Goal: Task Accomplishment & Management: Manage account settings

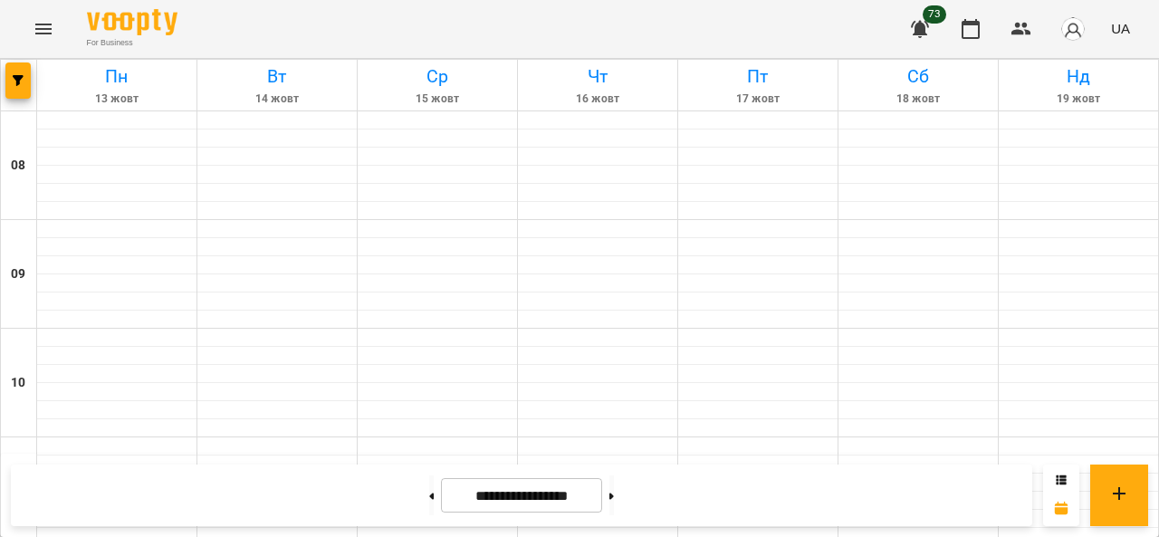
click at [51, 29] on icon "Menu" at bounding box center [43, 29] width 16 height 11
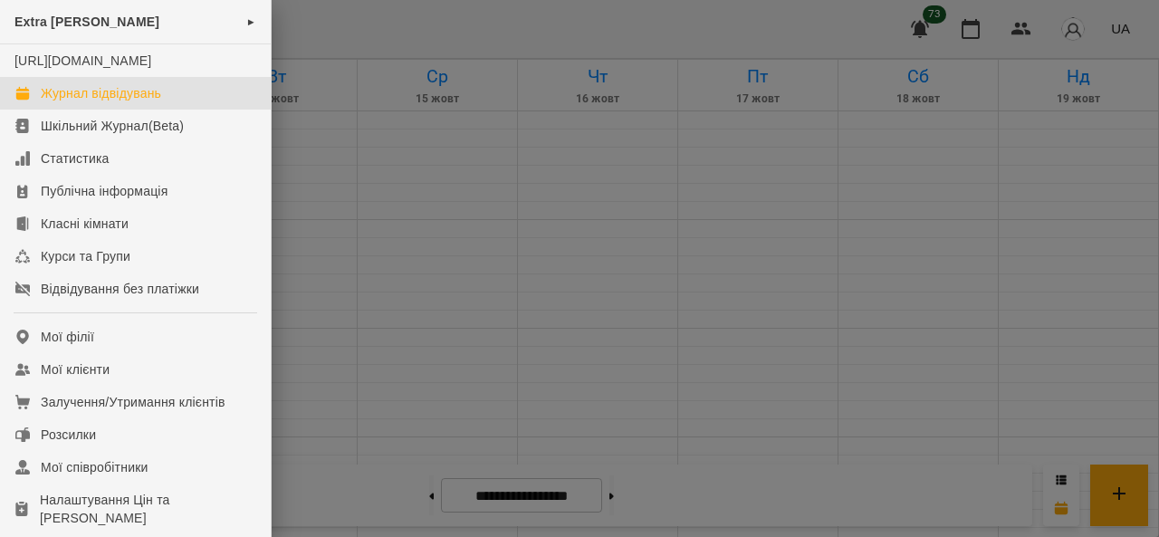
click at [452, 205] on div at bounding box center [579, 268] width 1159 height 537
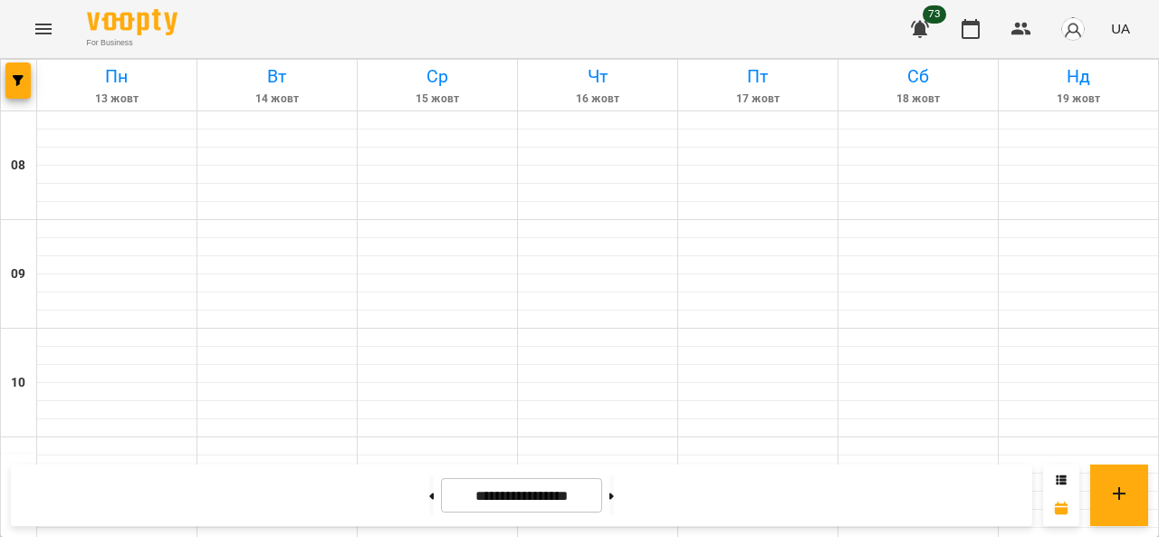
scroll to position [1086, 0]
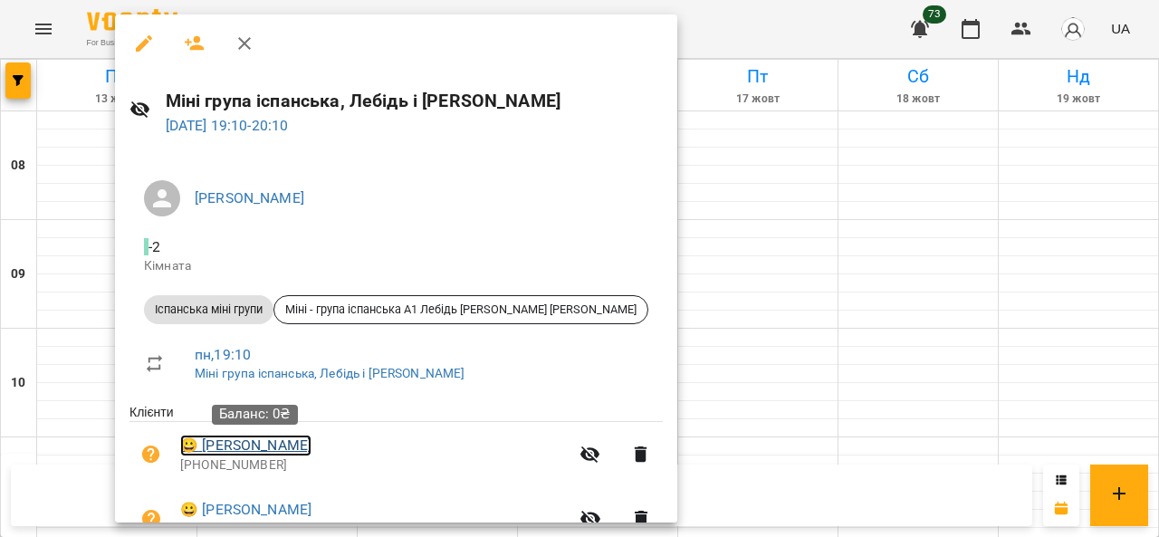
click at [255, 444] on link "😀 [PERSON_NAME]" at bounding box center [245, 445] width 131 height 22
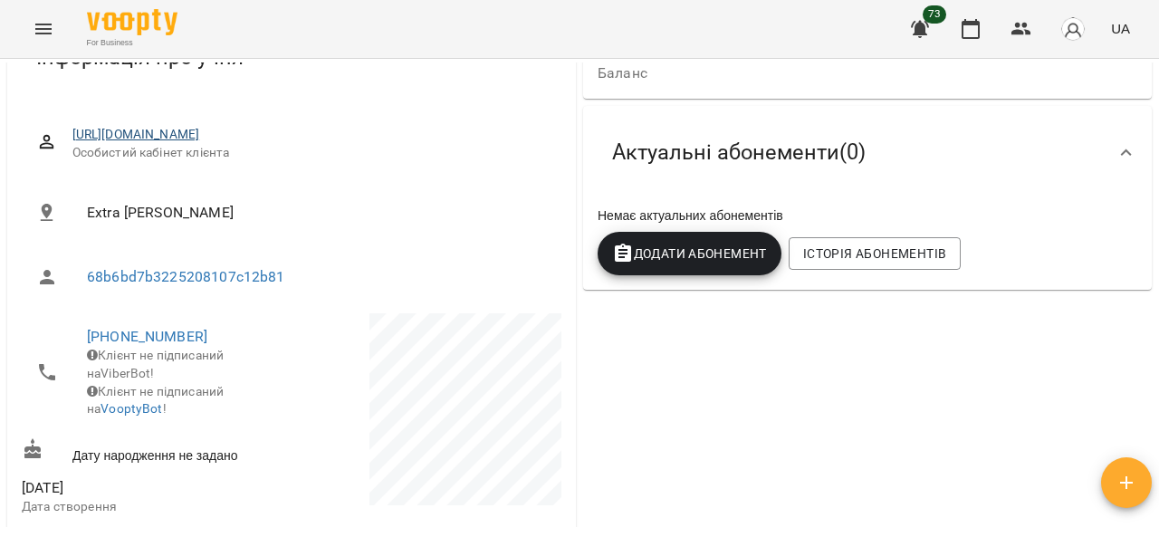
scroll to position [272, 0]
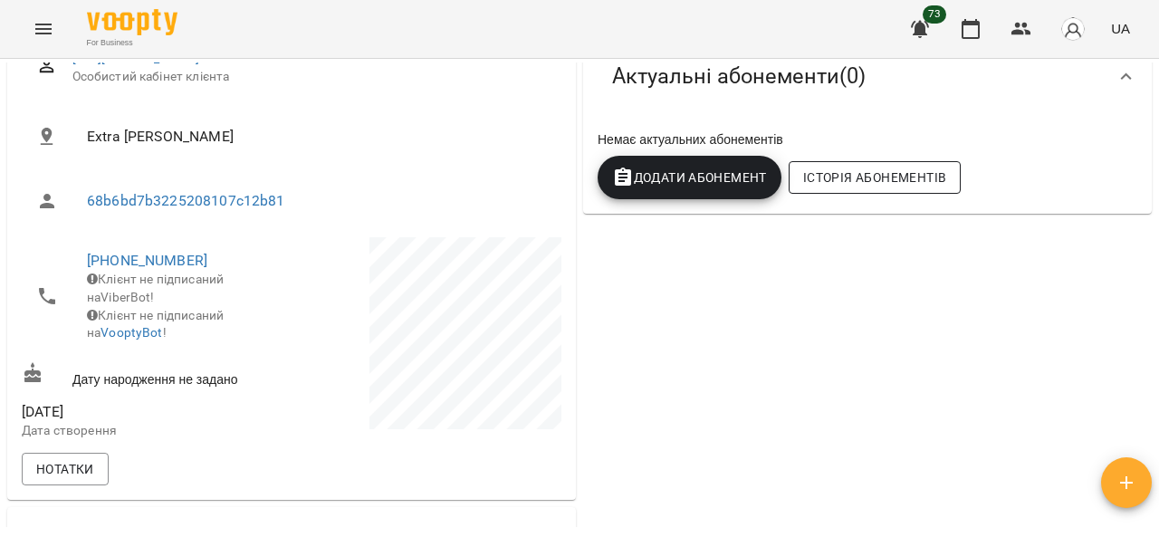
click at [832, 185] on span "Історія абонементів" at bounding box center [874, 178] width 143 height 22
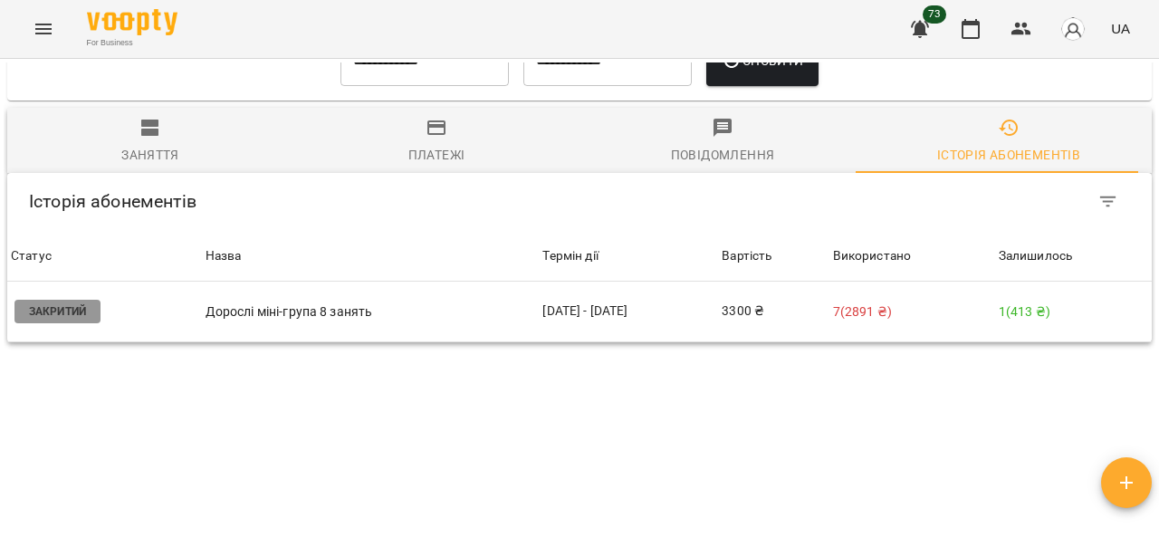
scroll to position [1360, 0]
click at [864, 244] on div "Використано" at bounding box center [872, 255] width 79 height 22
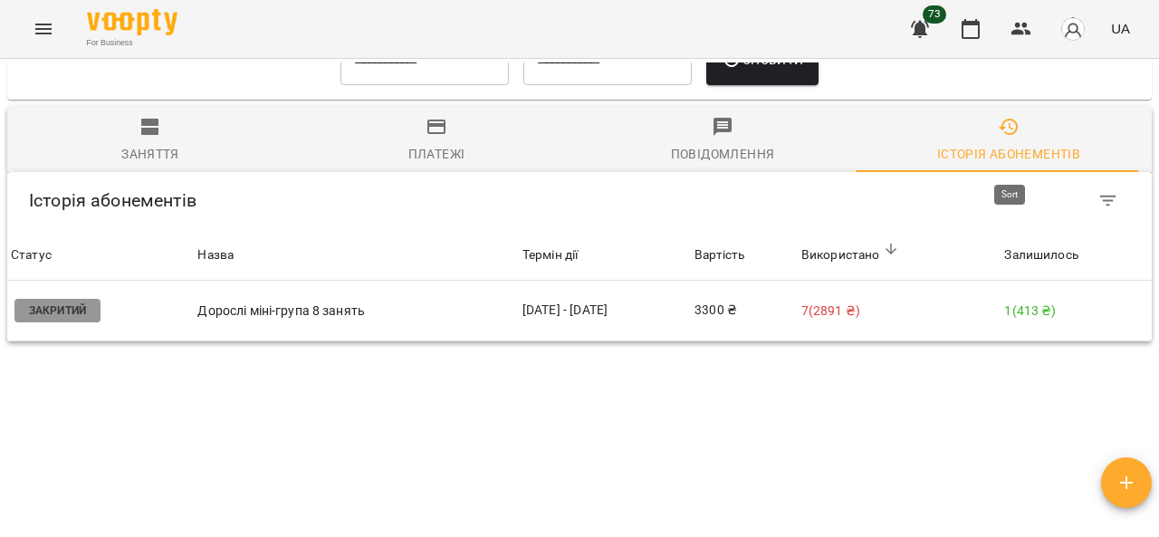
click at [1031, 244] on div "Залишилось" at bounding box center [1040, 255] width 73 height 22
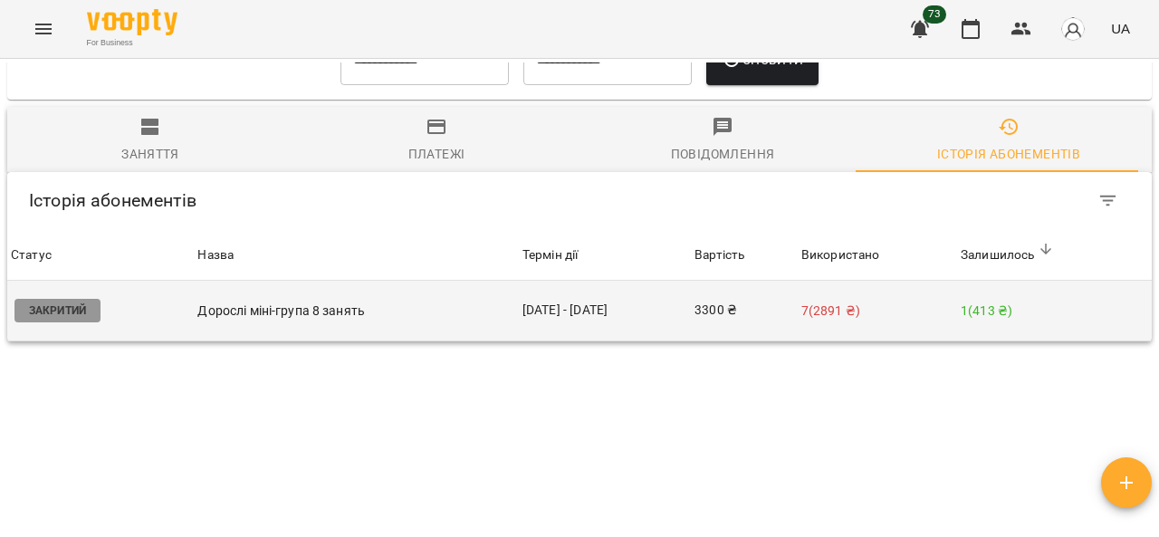
click at [824, 301] on p "7 ( 2891 ₴ )" at bounding box center [877, 310] width 152 height 19
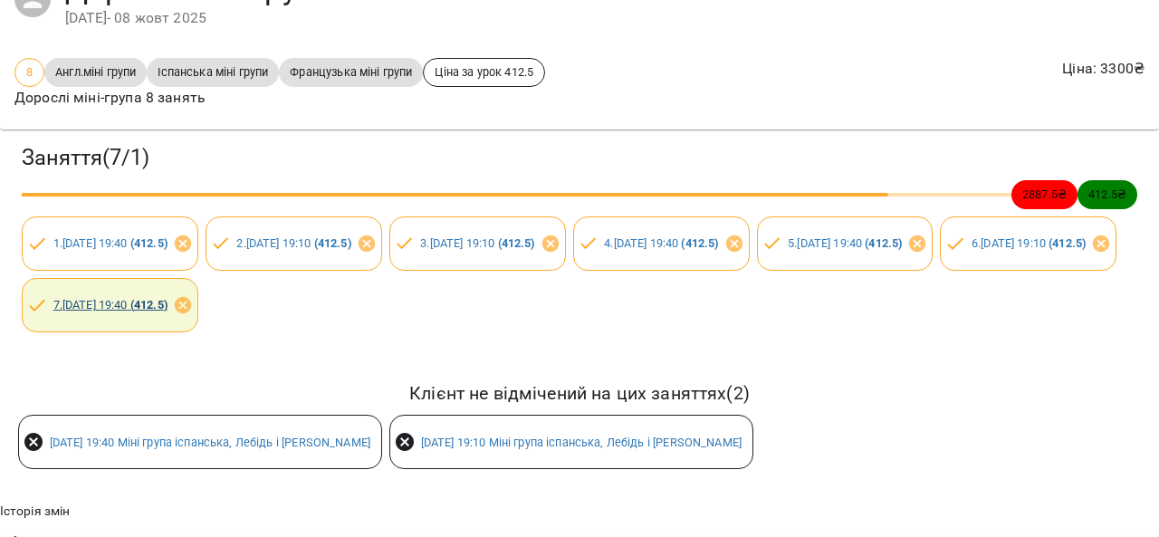
scroll to position [147, 0]
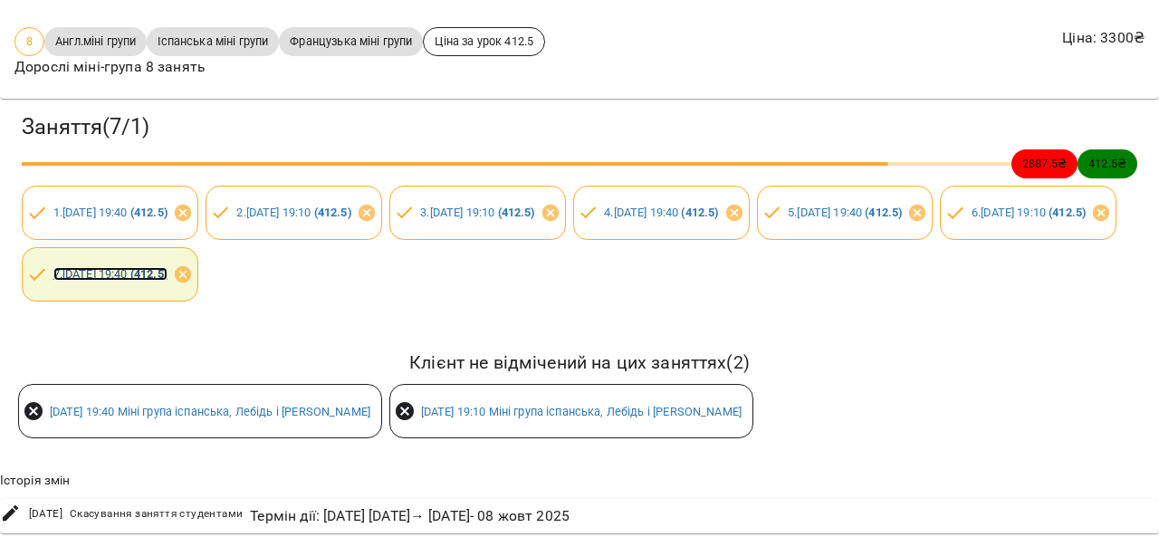
click at [167, 267] on link "7 . [DATE] 19:40 ( 412.5 )" at bounding box center [110, 274] width 114 height 14
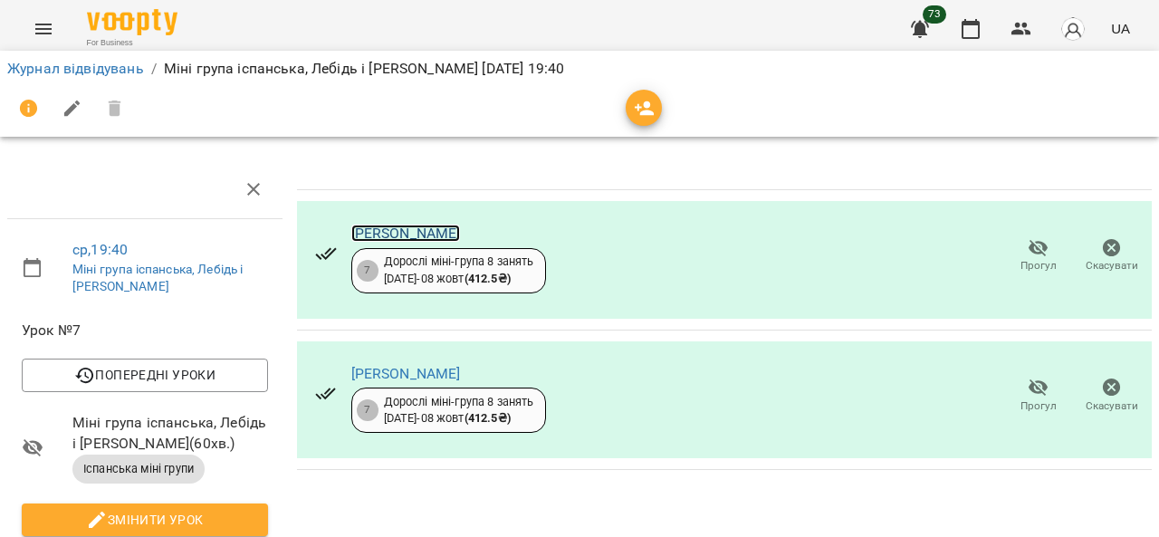
click at [411, 230] on link "[PERSON_NAME]" at bounding box center [406, 232] width 110 height 17
click at [59, 63] on link "Журнал відвідувань" at bounding box center [75, 68] width 137 height 17
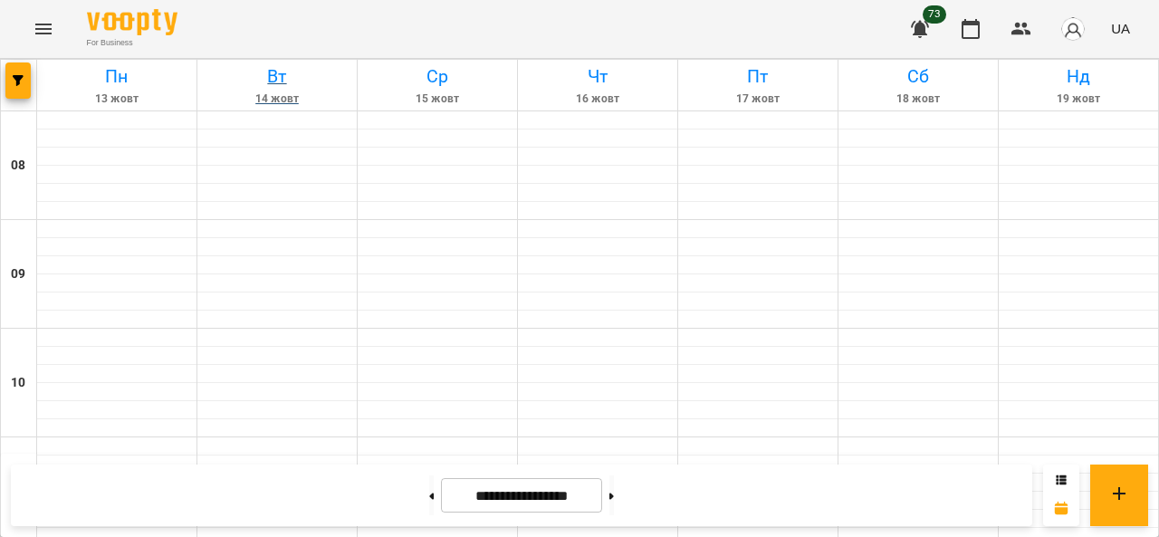
scroll to position [632, 0]
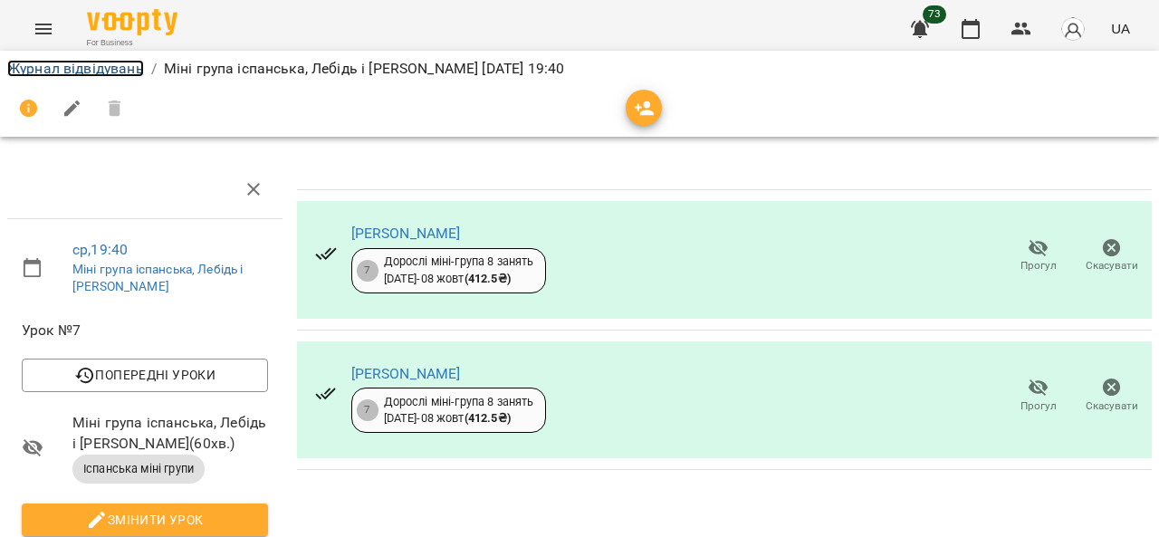
click at [108, 71] on link "Журнал відвідувань" at bounding box center [75, 68] width 137 height 17
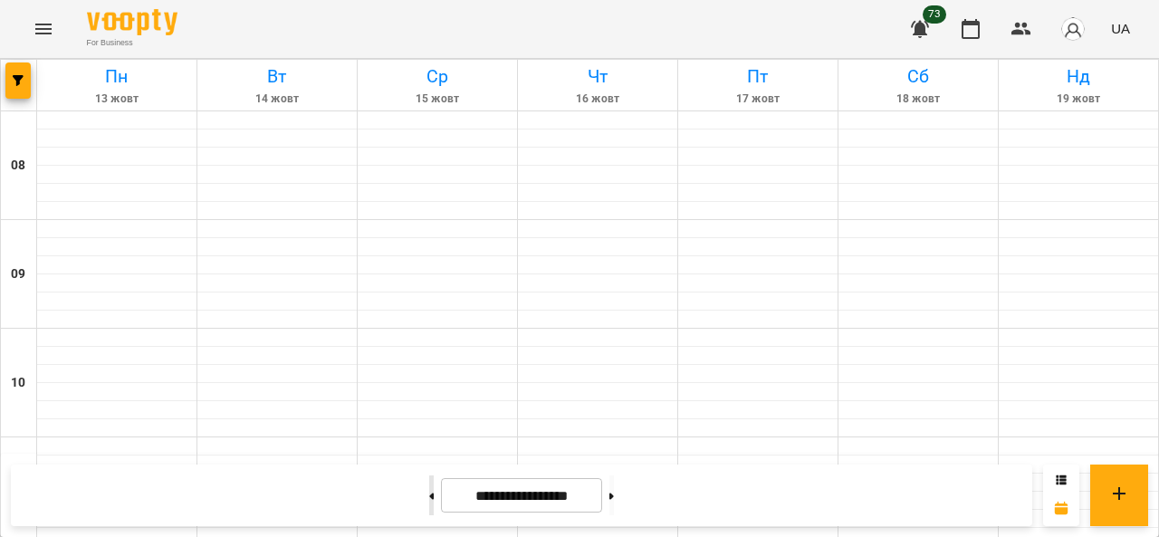
click at [429, 498] on button at bounding box center [431, 495] width 5 height 40
click at [429, 493] on button at bounding box center [431, 495] width 5 height 40
click at [429, 497] on button at bounding box center [431, 495] width 5 height 40
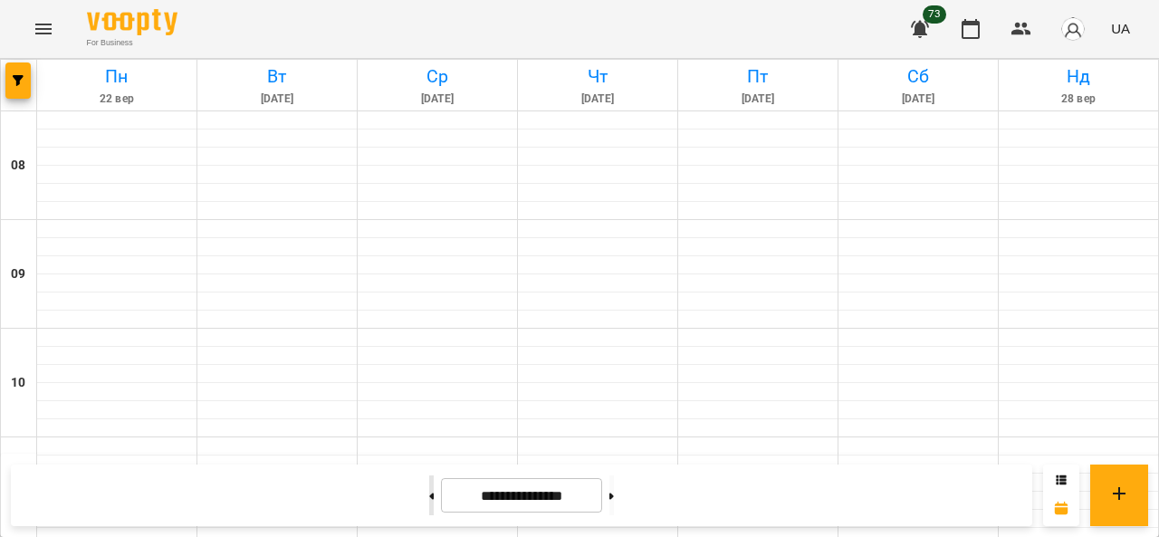
click at [429, 497] on button at bounding box center [431, 495] width 5 height 40
click at [429, 492] on button at bounding box center [431, 495] width 5 height 40
type input "**********"
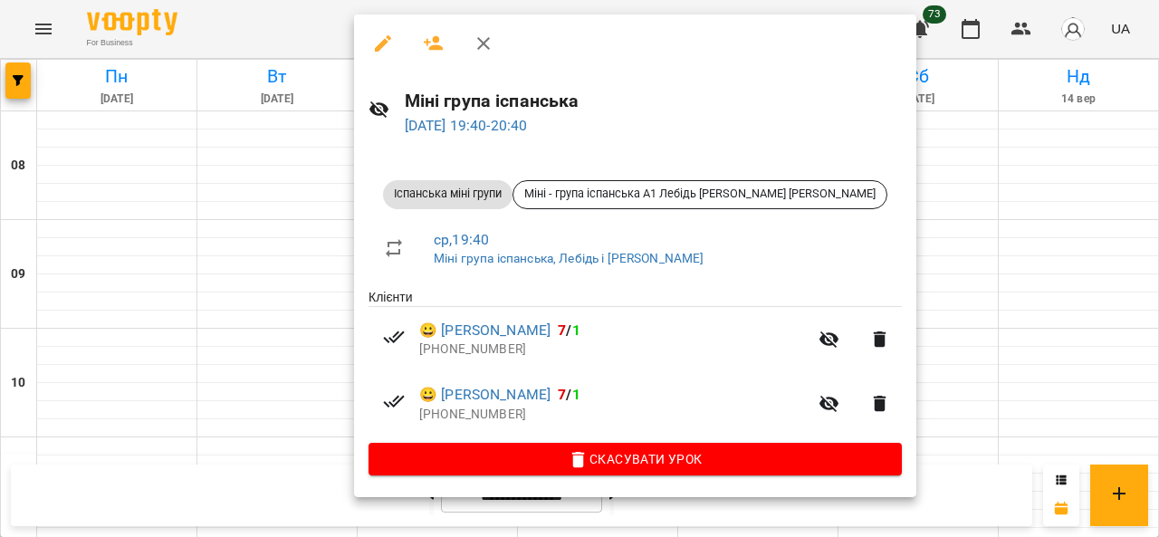
click at [215, 262] on div at bounding box center [579, 268] width 1159 height 537
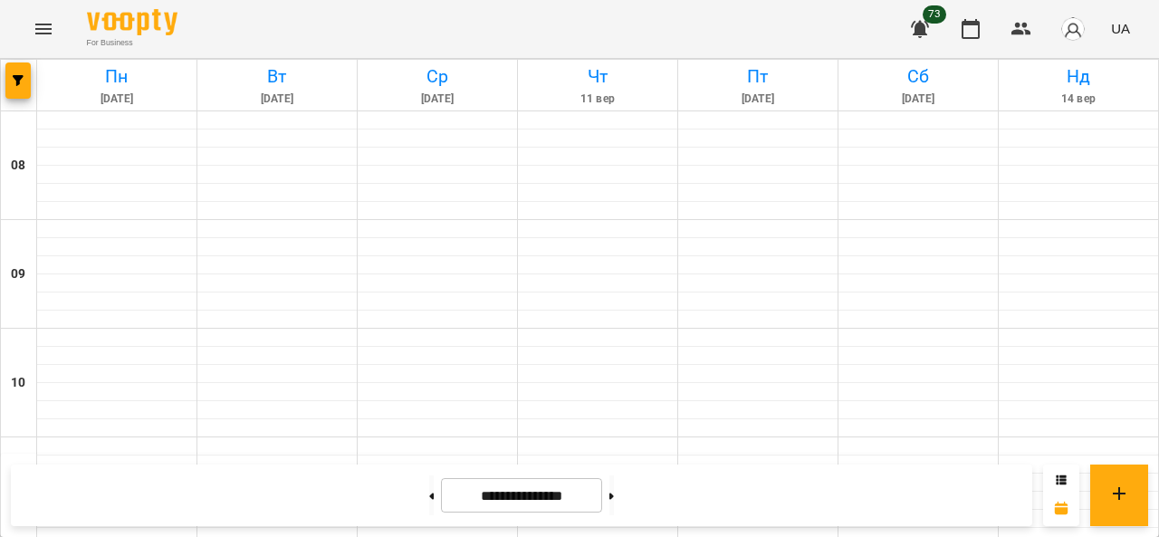
click at [52, 32] on icon "Menu" at bounding box center [44, 29] width 22 height 22
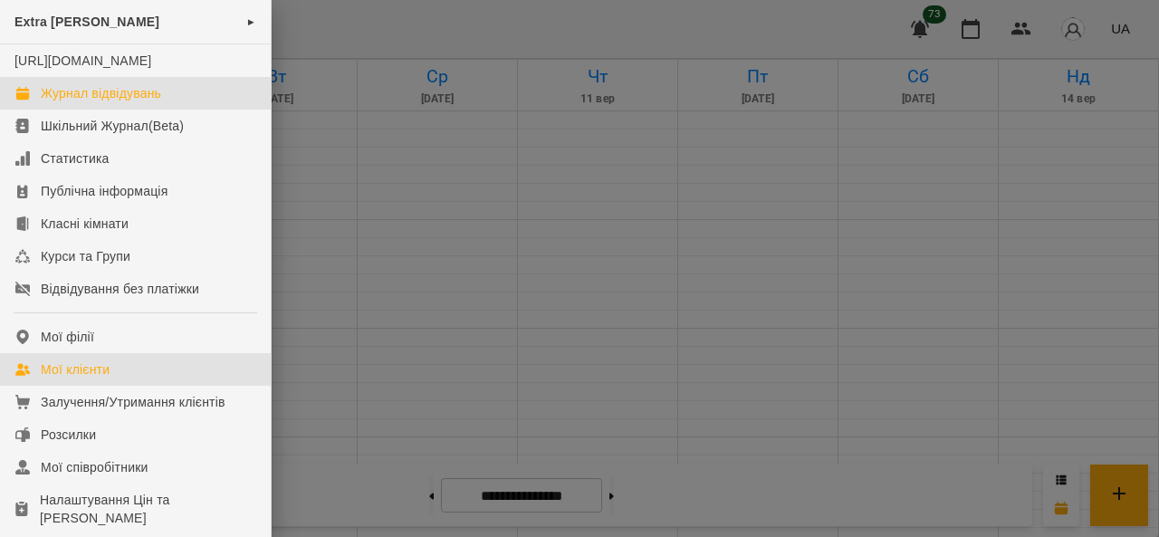
click at [82, 378] on div "Мої клієнти" at bounding box center [75, 369] width 69 height 18
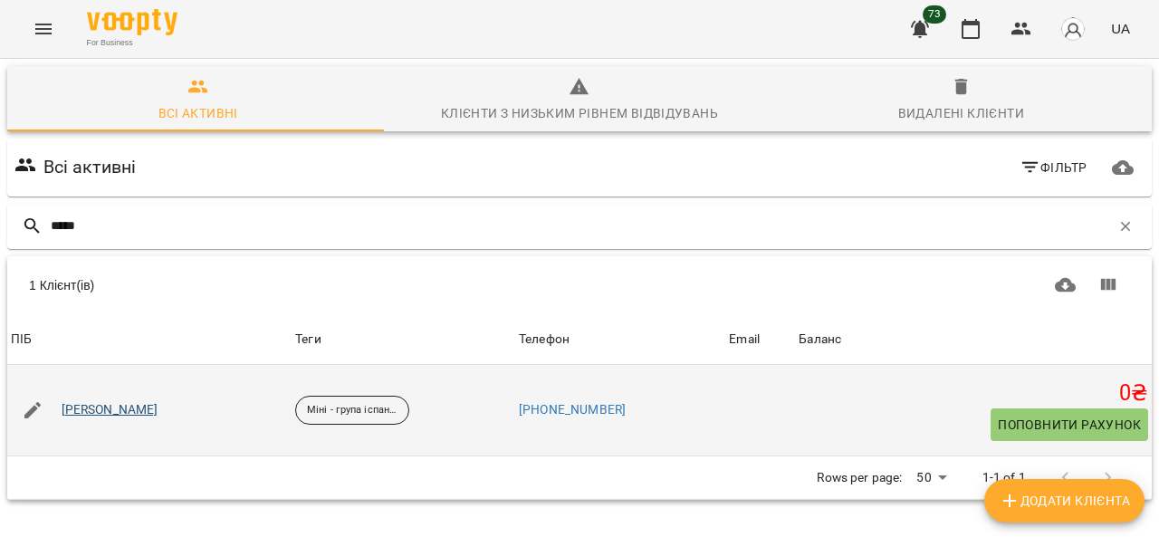
type input "*****"
click at [125, 408] on link "[PERSON_NAME]" at bounding box center [110, 410] width 97 height 18
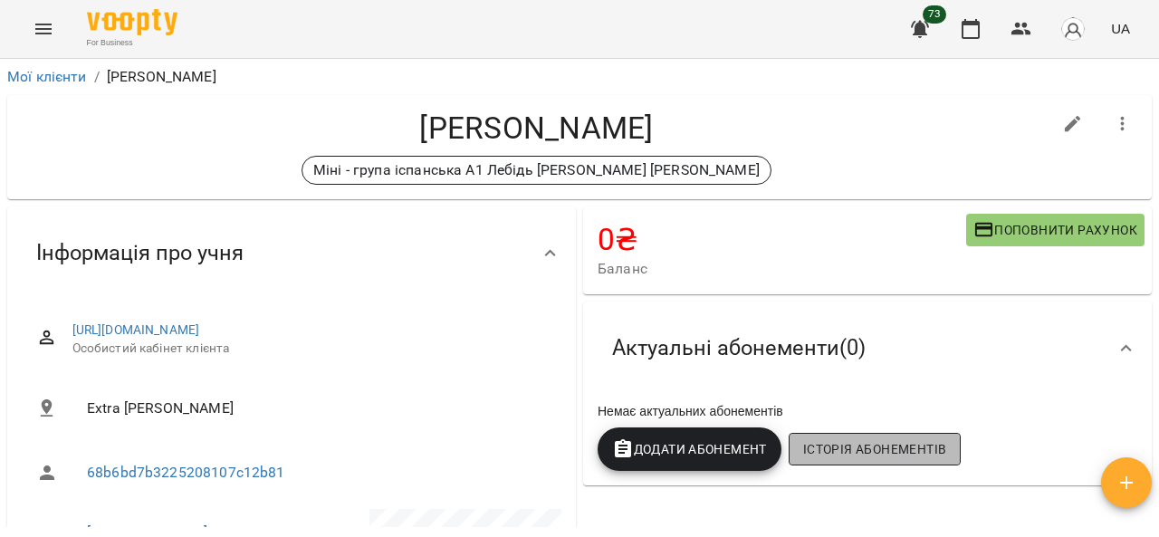
click at [831, 453] on span "Історія абонементів" at bounding box center [874, 449] width 143 height 22
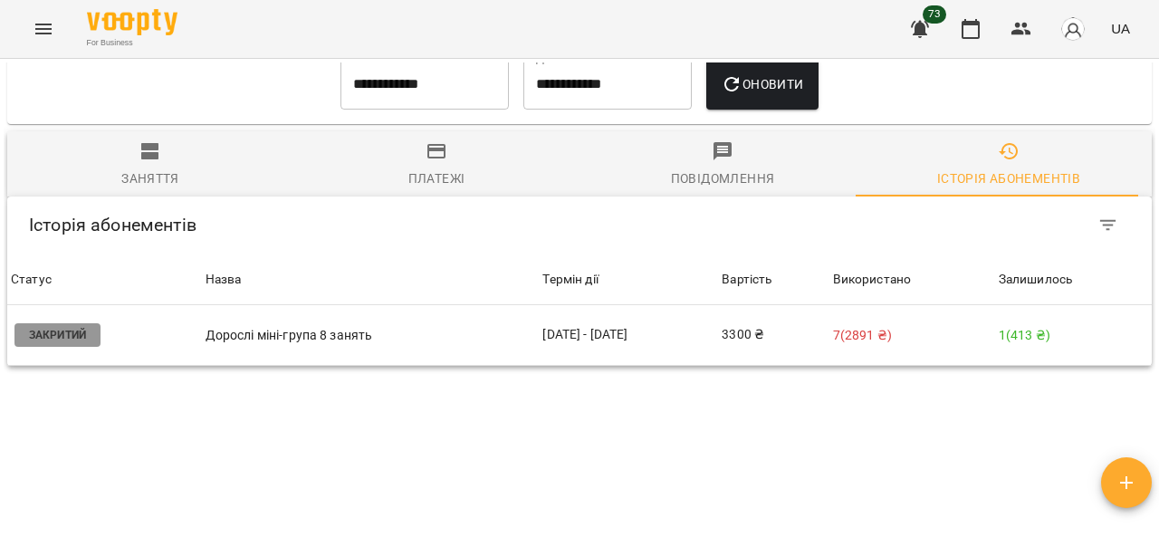
scroll to position [1360, 0]
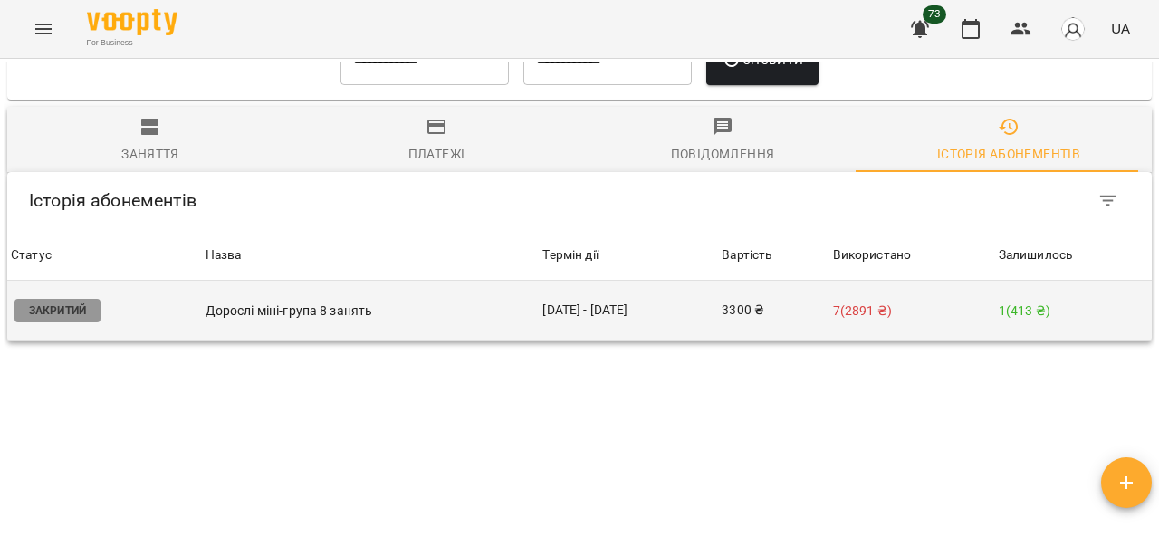
click at [1005, 301] on p "1 ( 413 ₴ )" at bounding box center [1072, 310] width 149 height 19
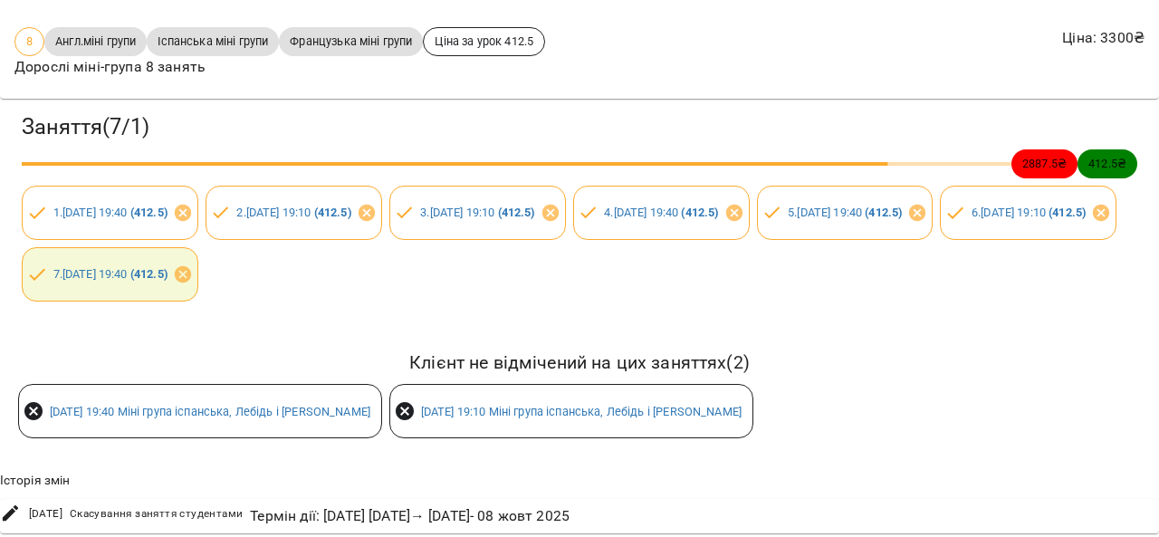
scroll to position [147, 0]
click at [33, 400] on icon at bounding box center [34, 411] width 22 height 22
click at [417, 398] on div "[DATE] 19:10 Міні група іспанська, Лебідь і [PERSON_NAME]" at bounding box center [571, 411] width 364 height 54
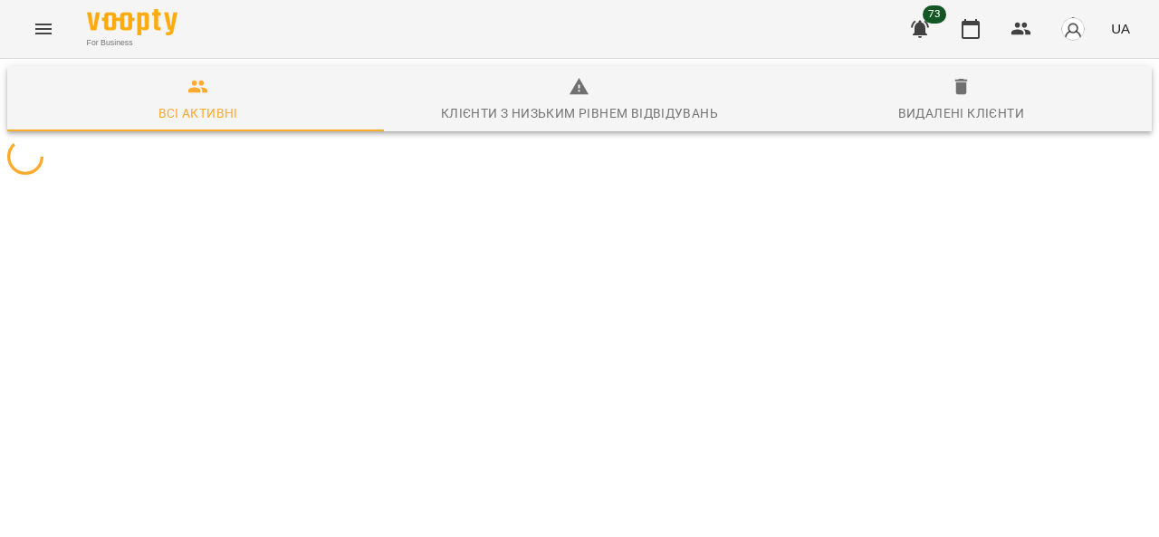
click at [45, 24] on icon "Menu" at bounding box center [43, 29] width 16 height 11
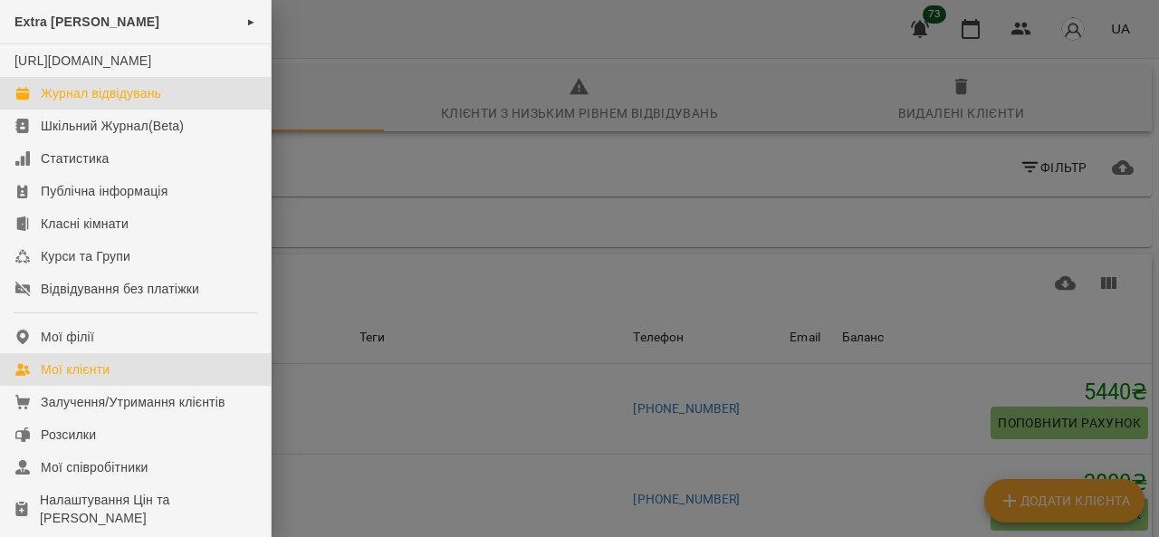
click at [72, 102] on div "Журнал відвідувань" at bounding box center [101, 93] width 120 height 18
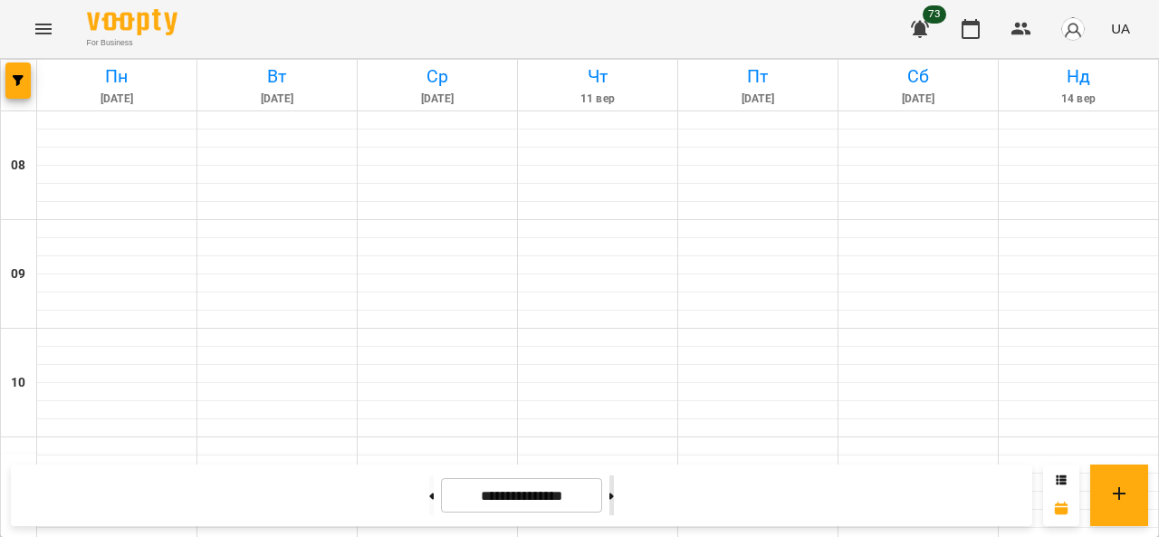
click at [614, 488] on button at bounding box center [611, 495] width 5 height 40
click at [429, 497] on button at bounding box center [431, 495] width 5 height 40
click at [614, 498] on button at bounding box center [611, 495] width 5 height 40
click at [614, 495] on button at bounding box center [611, 495] width 5 height 40
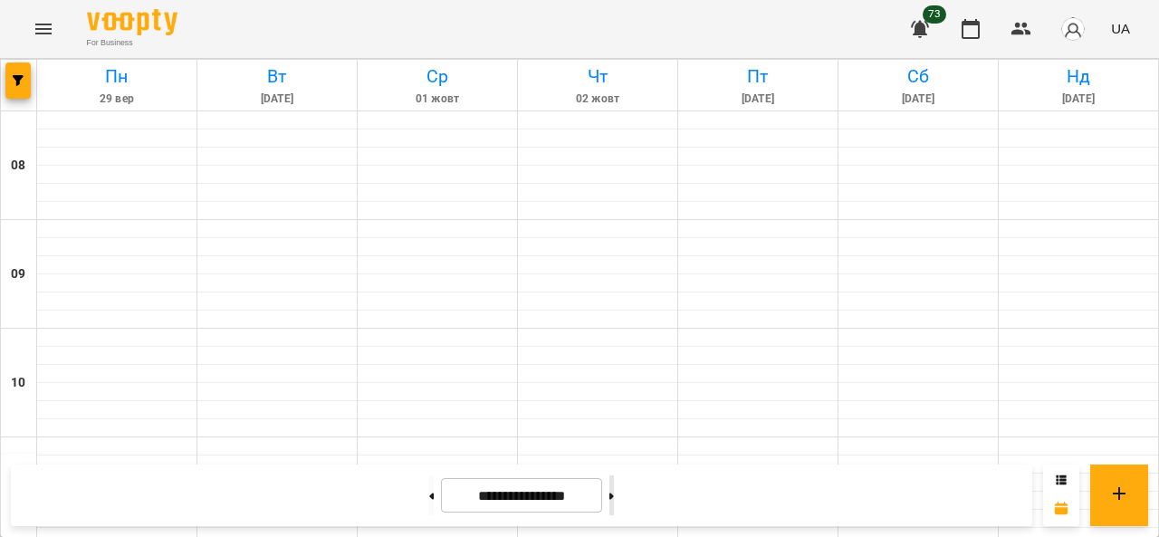
click at [614, 492] on button at bounding box center [611, 495] width 5 height 40
click at [614, 494] on icon at bounding box center [611, 495] width 5 height 7
type input "**********"
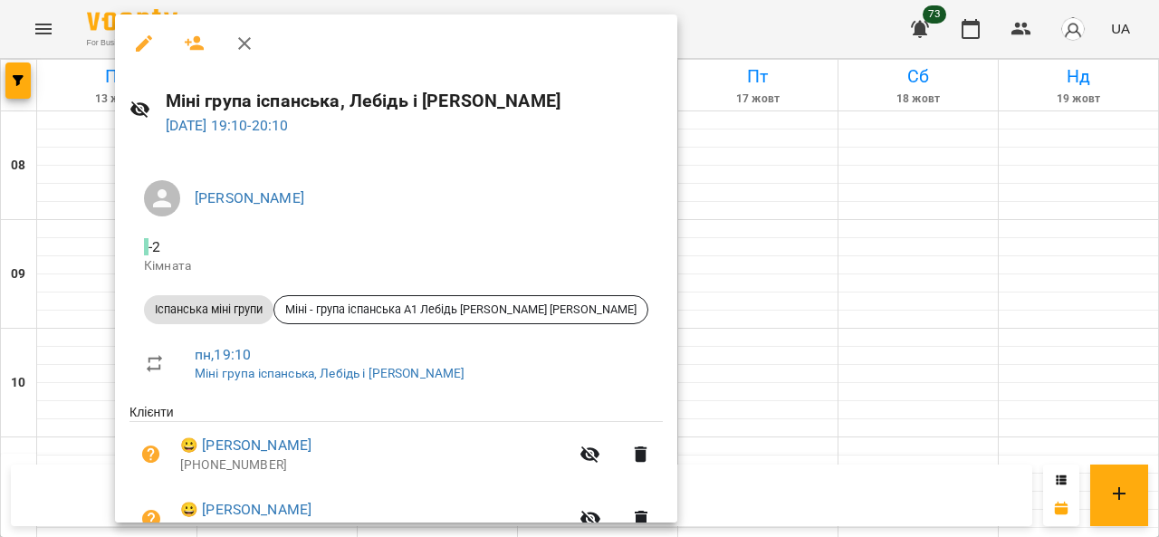
scroll to position [91, 0]
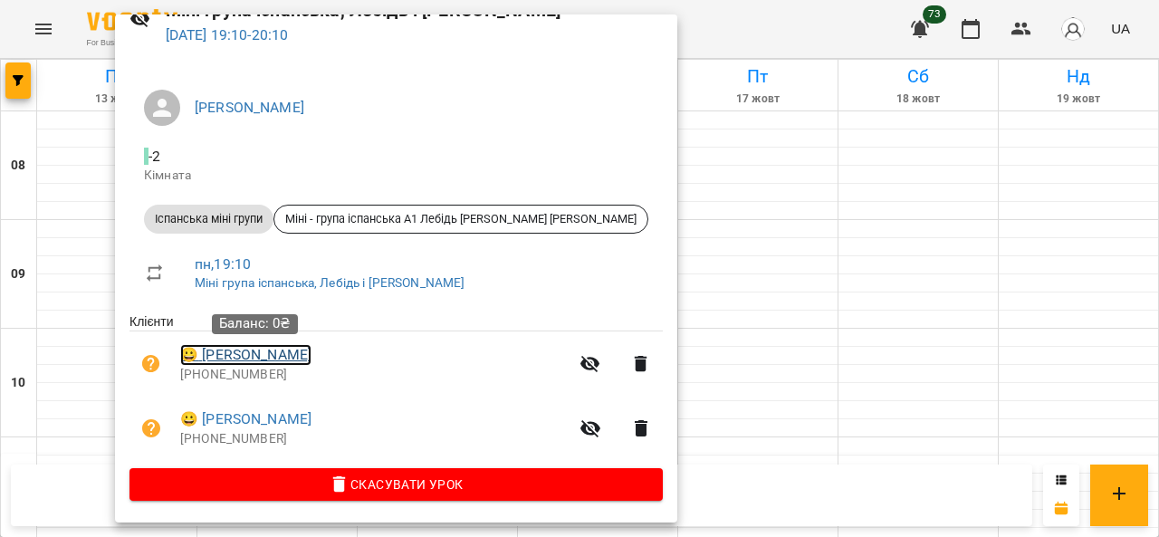
click at [221, 362] on link "😀 [PERSON_NAME]" at bounding box center [245, 355] width 131 height 22
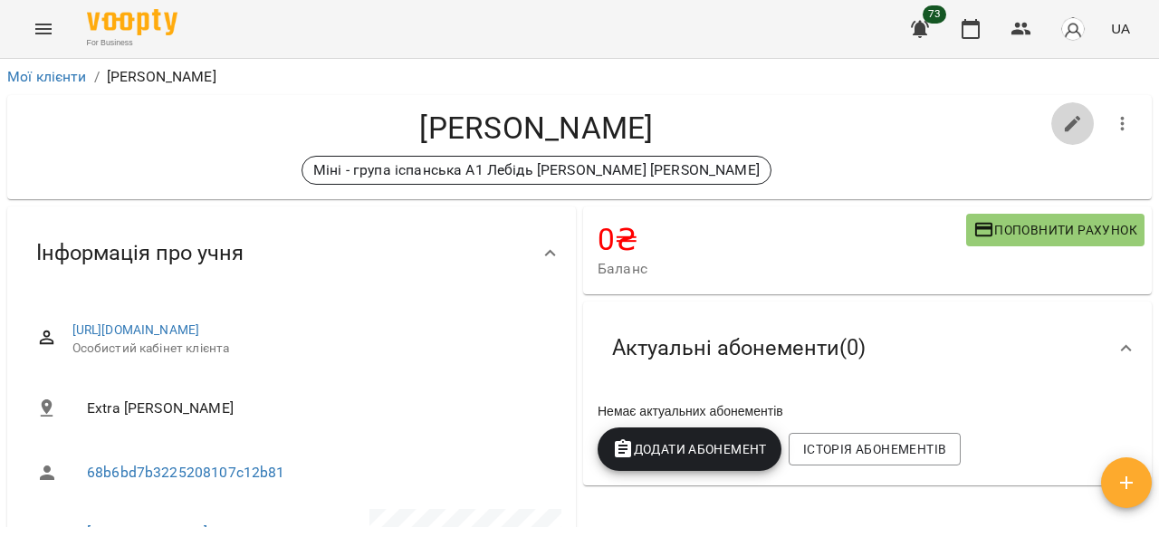
click at [1062, 128] on icon "button" at bounding box center [1073, 124] width 22 height 22
select select "**"
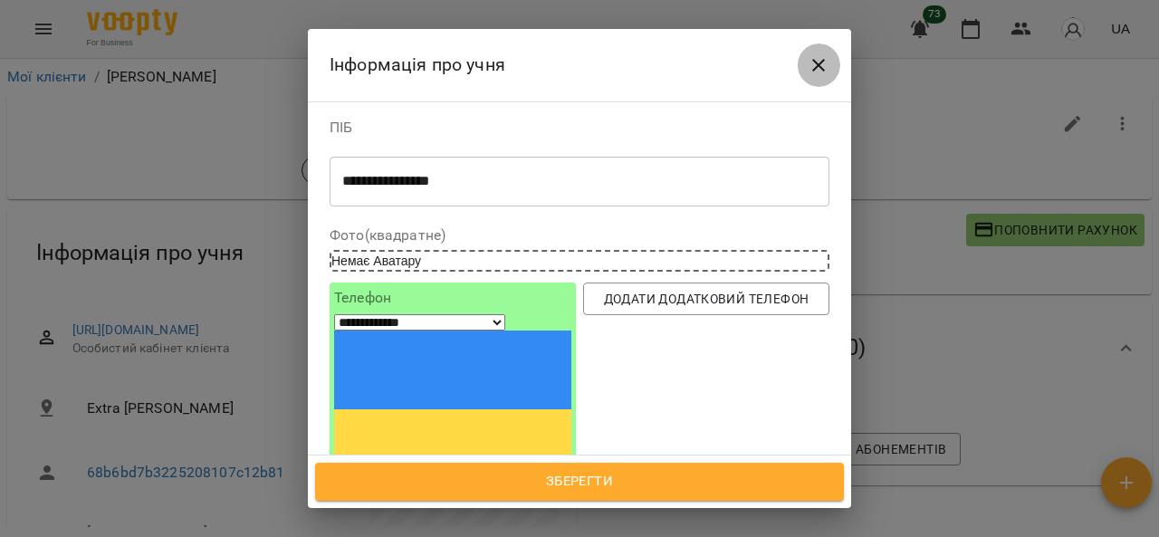
click at [815, 72] on icon "Close" at bounding box center [818, 65] width 22 height 22
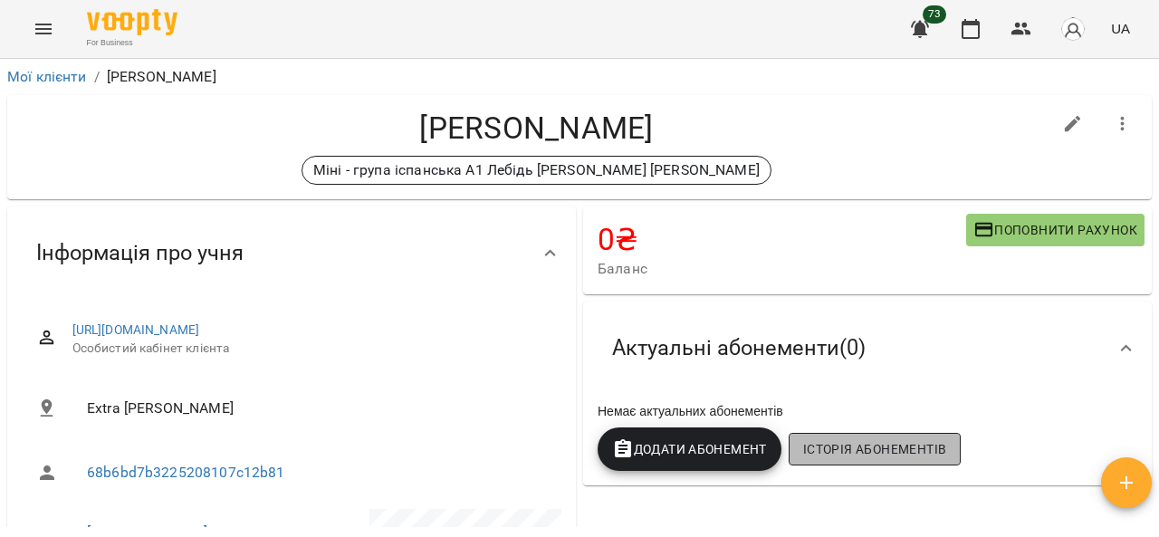
click at [810, 454] on span "Історія абонементів" at bounding box center [874, 449] width 143 height 22
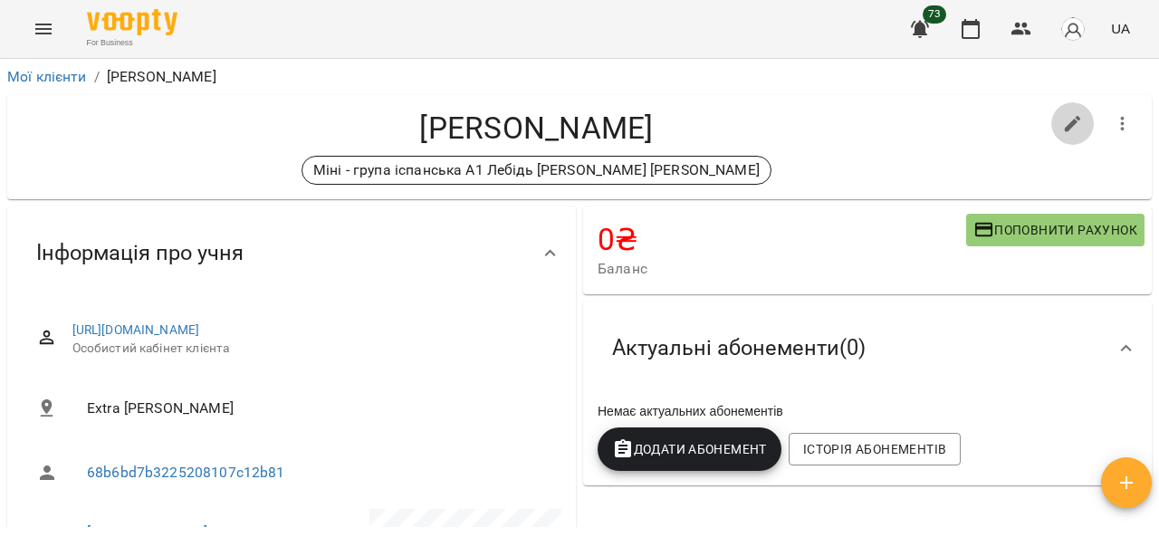
click at [1064, 116] on icon "button" at bounding box center [1072, 124] width 16 height 16
select select "**"
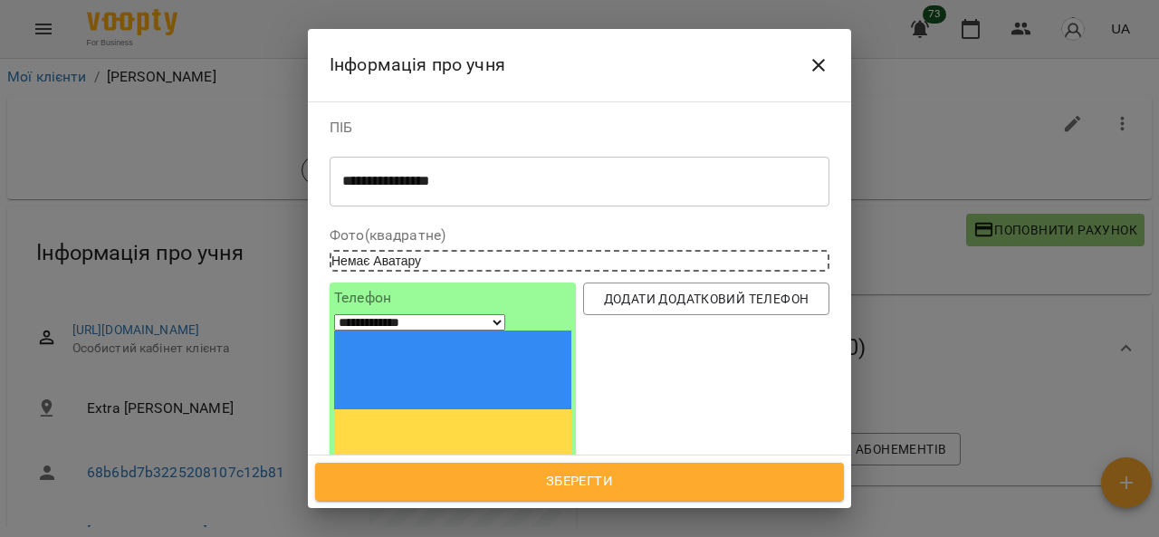
click at [824, 66] on icon "Close" at bounding box center [818, 65] width 22 height 22
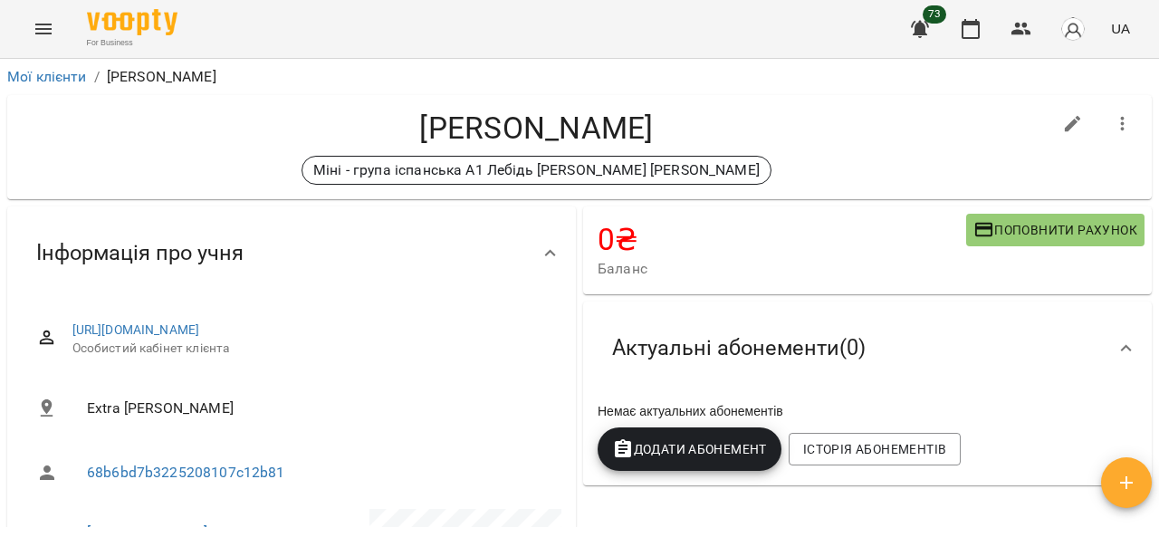
click at [1121, 117] on icon "button" at bounding box center [1123, 124] width 4 height 14
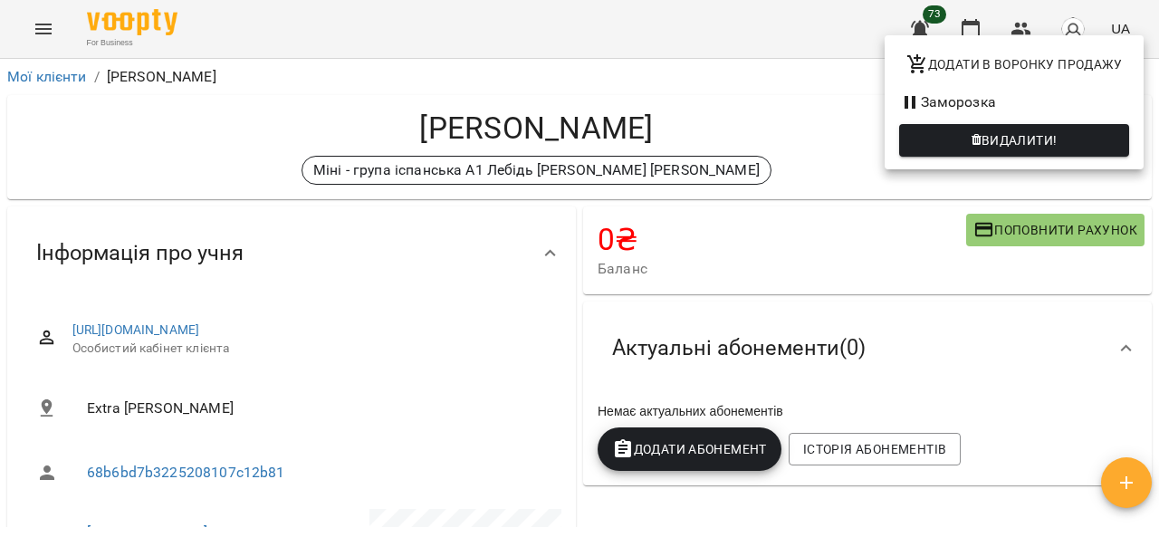
click at [1082, 310] on div at bounding box center [579, 268] width 1159 height 537
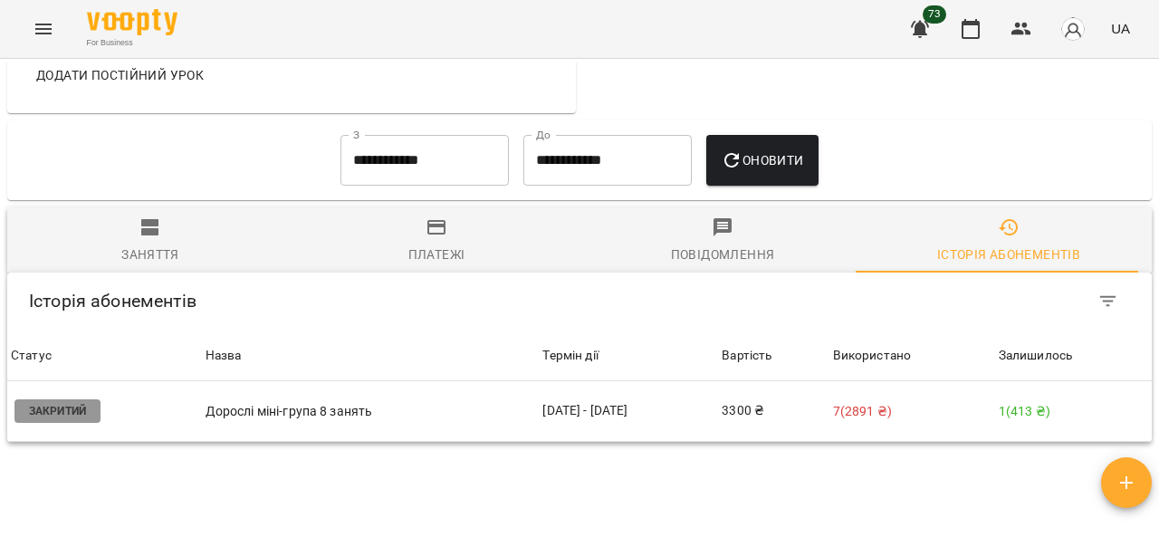
scroll to position [1267, 0]
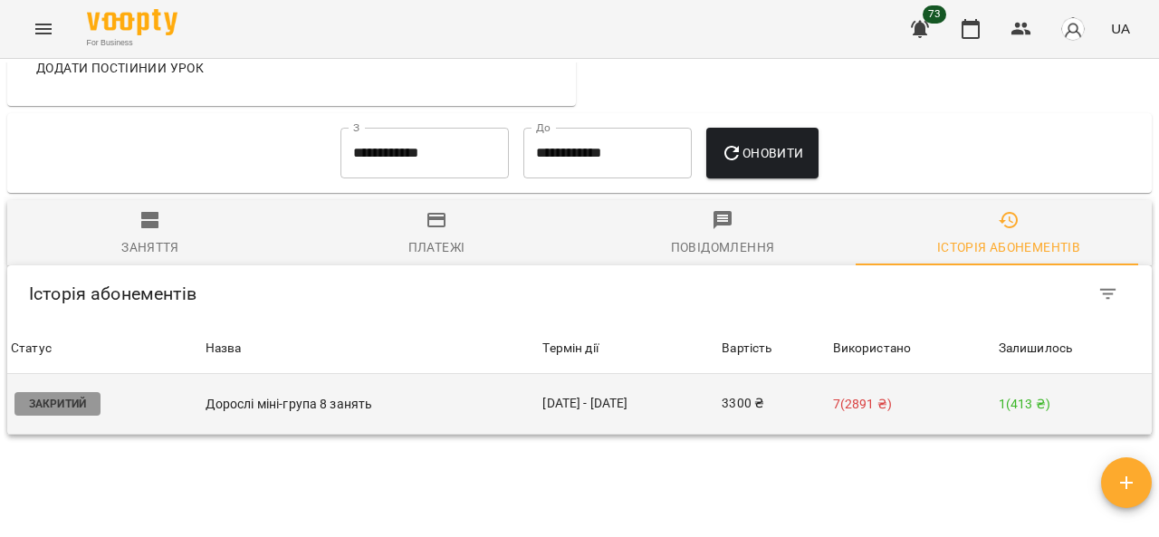
click at [1015, 395] on p "1 ( 413 ₴ )" at bounding box center [1072, 404] width 149 height 19
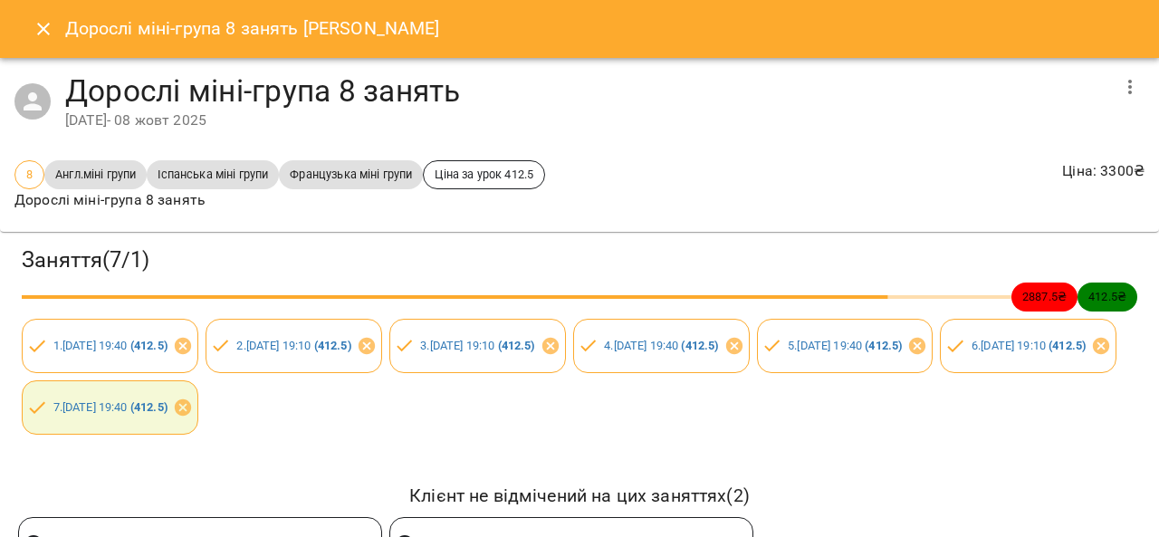
click at [1119, 92] on icon "button" at bounding box center [1130, 87] width 22 height 22
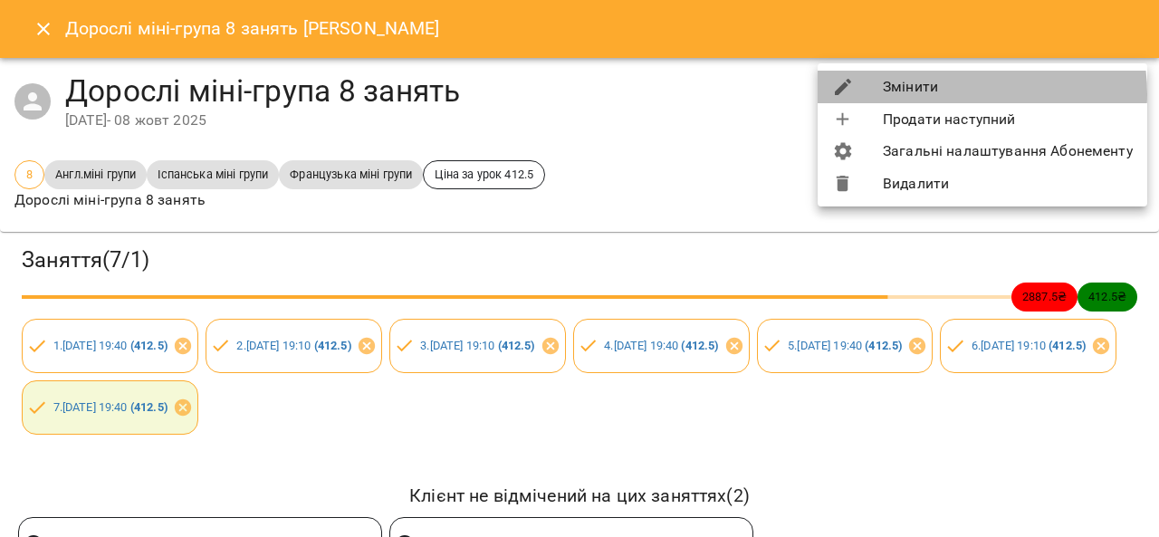
click at [945, 94] on li "Змінити" at bounding box center [981, 87] width 329 height 33
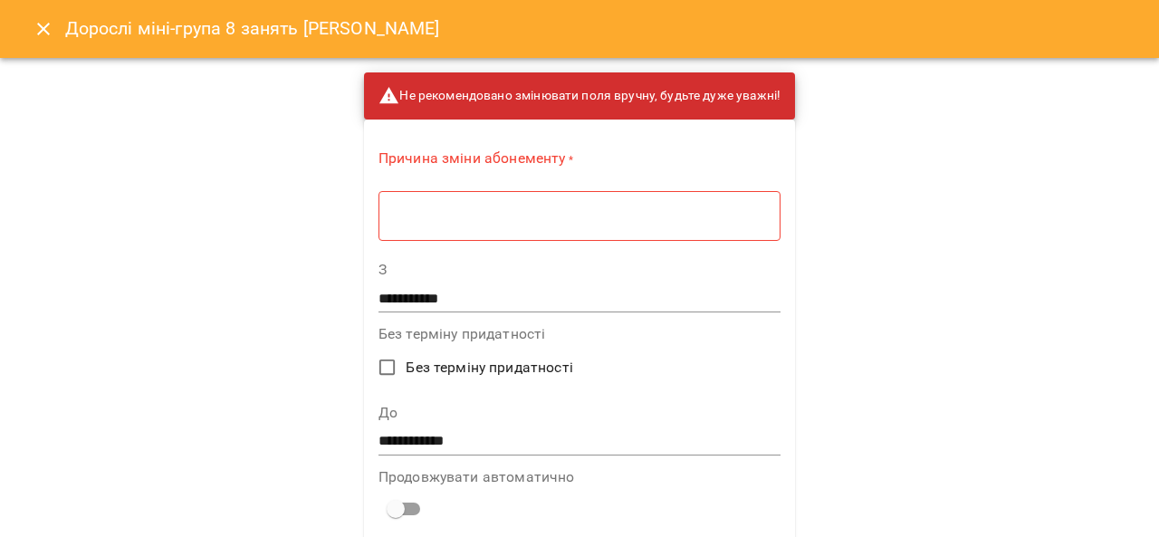
click at [453, 444] on input "**********" at bounding box center [579, 440] width 402 height 29
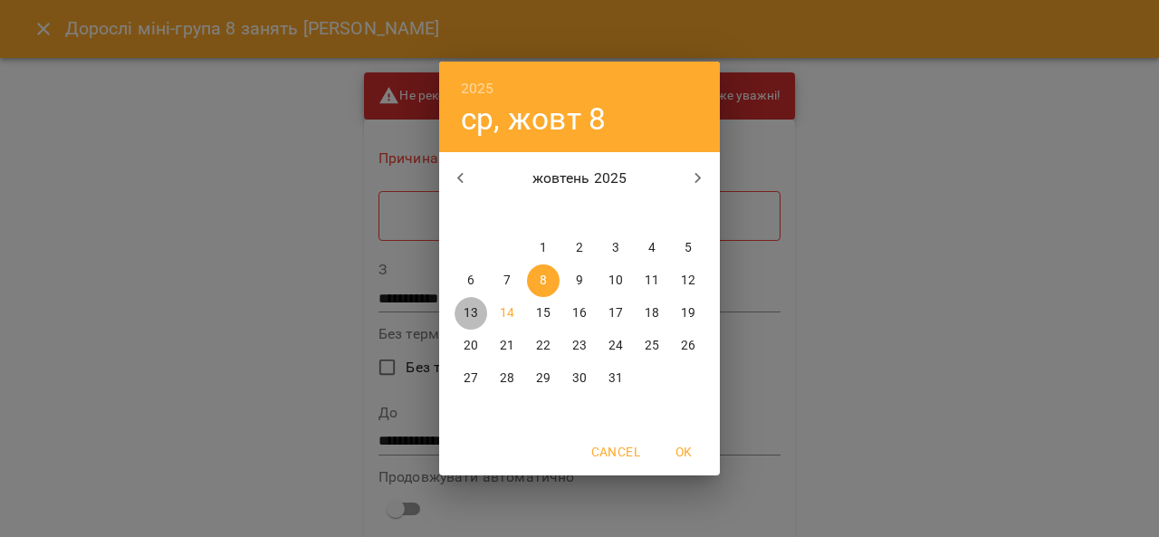
click at [477, 314] on p "13" at bounding box center [470, 313] width 14 height 18
type input "**********"
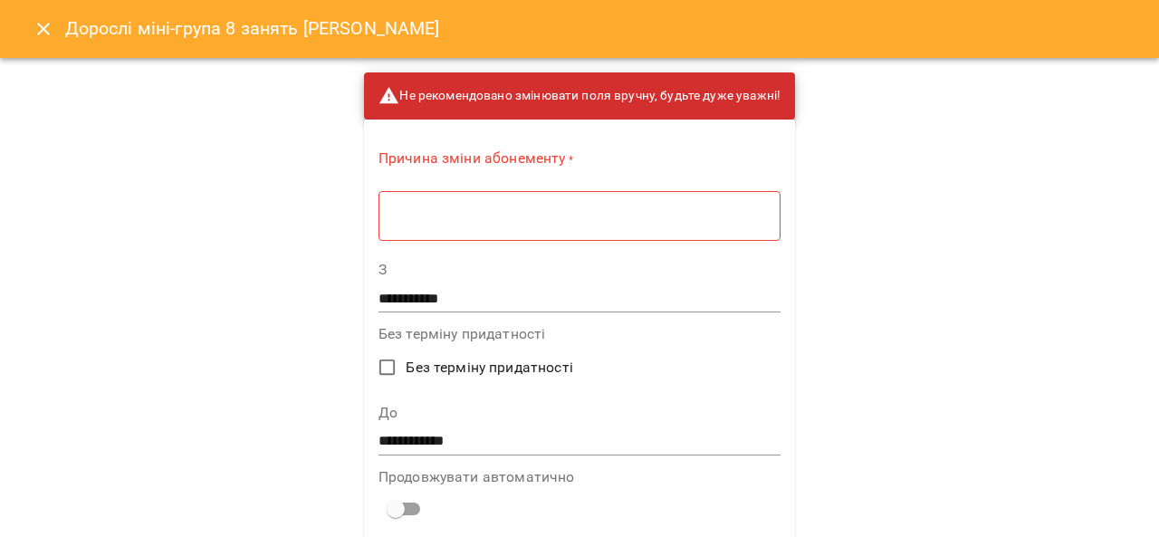
click at [515, 207] on div "* ​" at bounding box center [579, 215] width 402 height 51
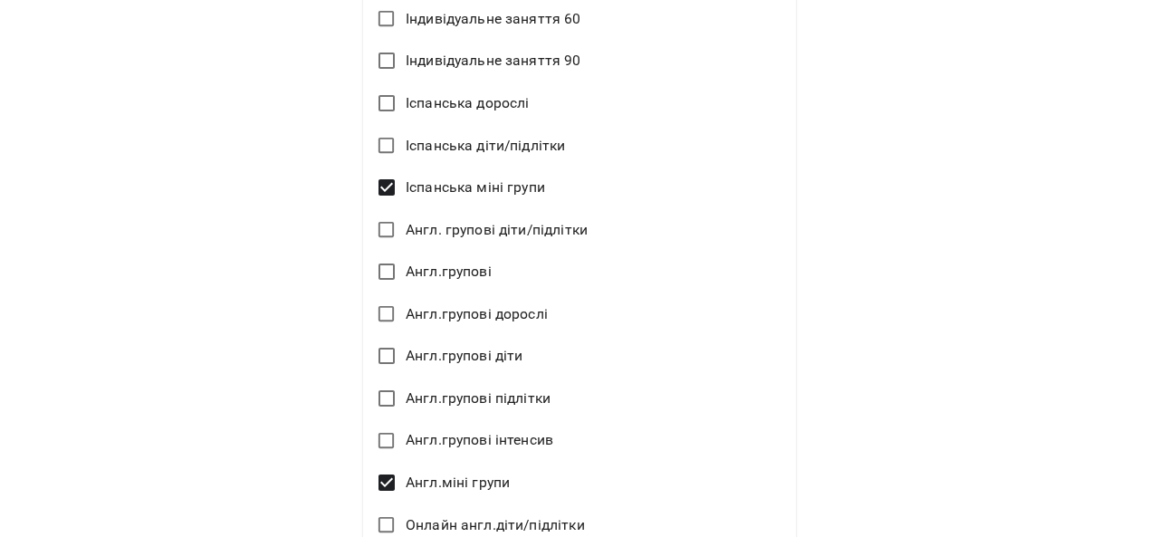
scroll to position [1120, 0]
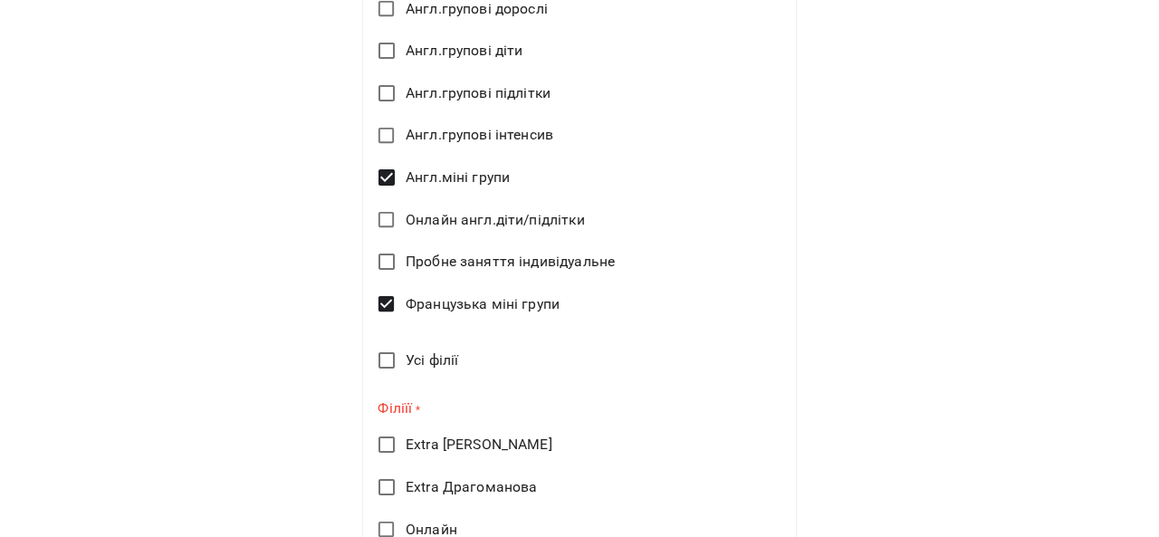
click at [414, 444] on span "Extra [PERSON_NAME]" at bounding box center [479, 445] width 147 height 22
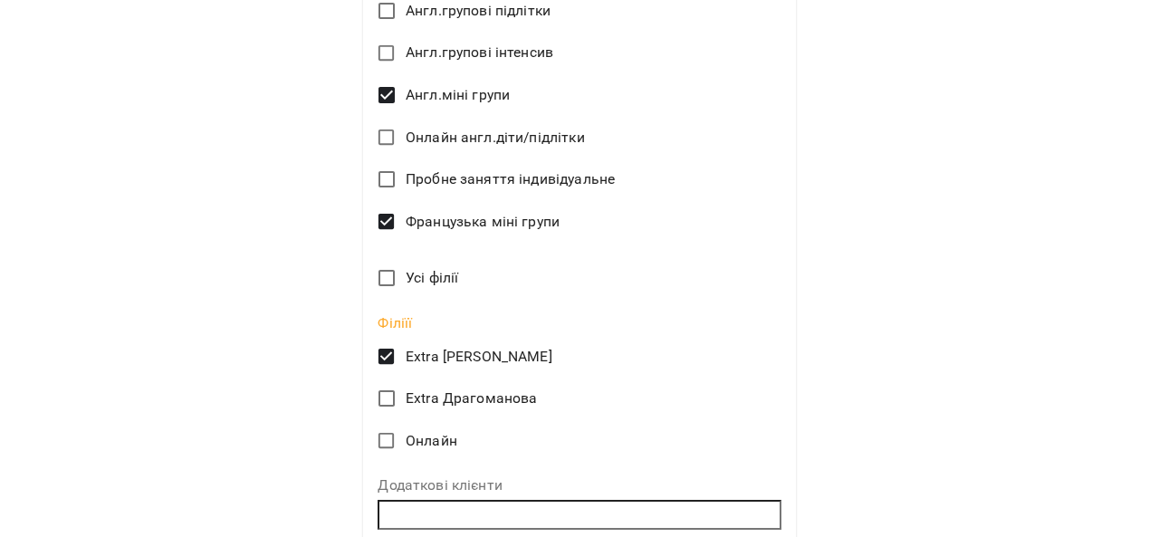
scroll to position [1282, 0]
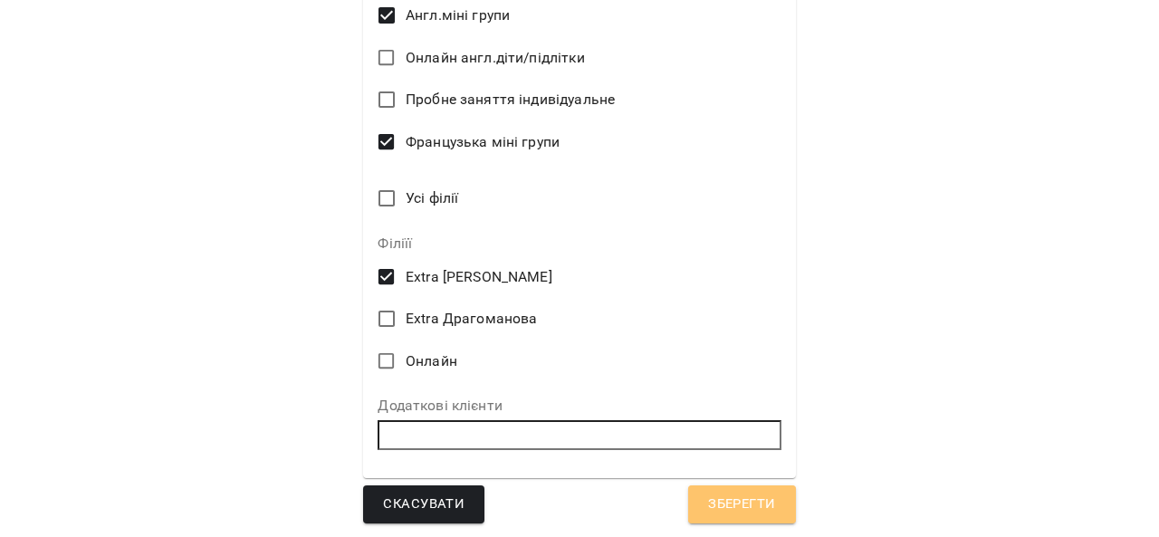
click at [730, 502] on span "Зберегти" at bounding box center [741, 504] width 67 height 24
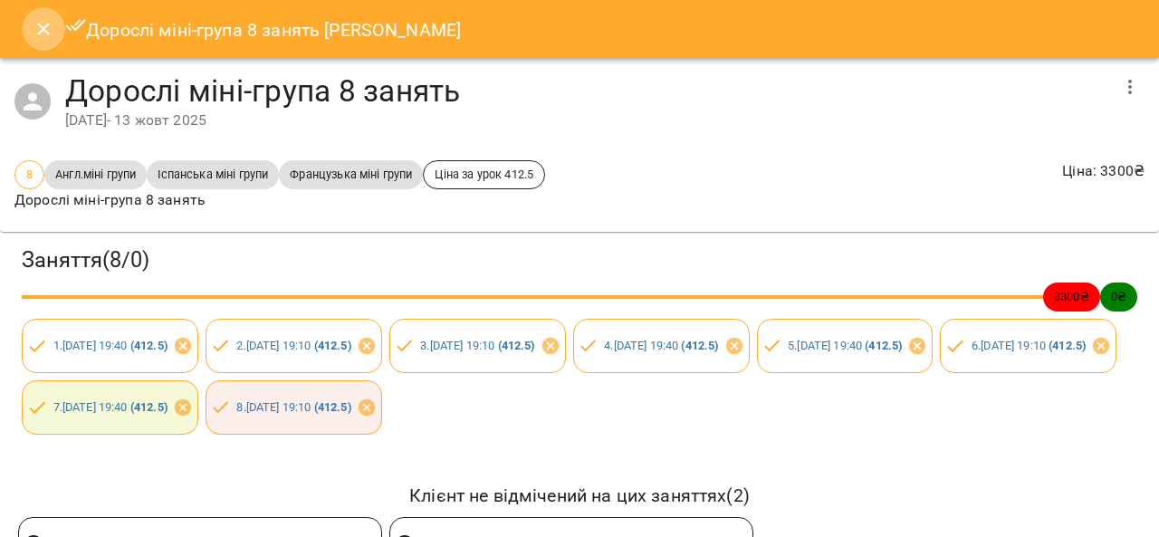
click at [43, 28] on icon "Close" at bounding box center [43, 29] width 13 height 13
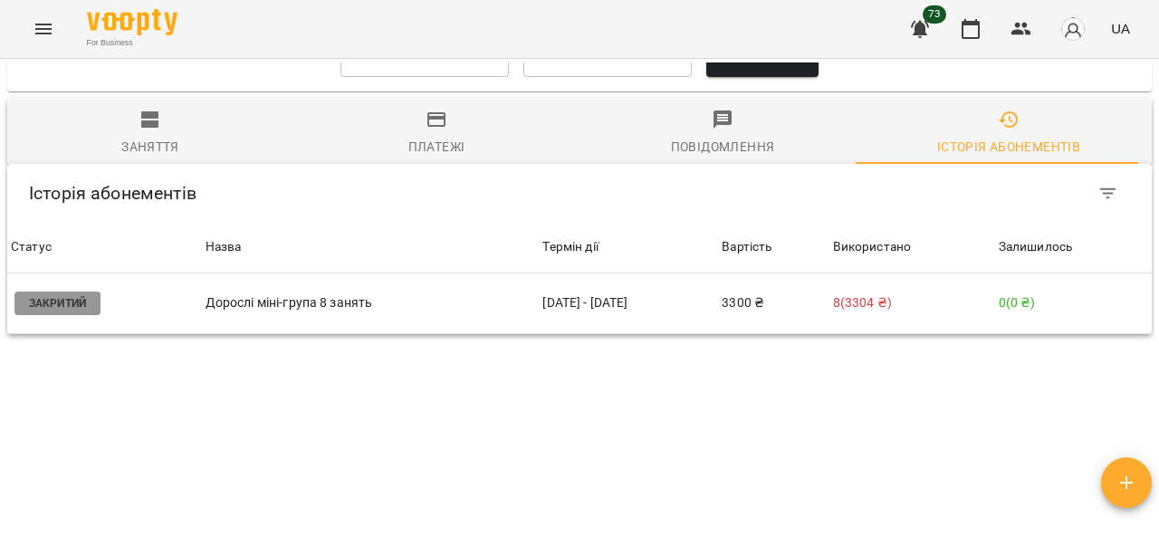
scroll to position [1260, 0]
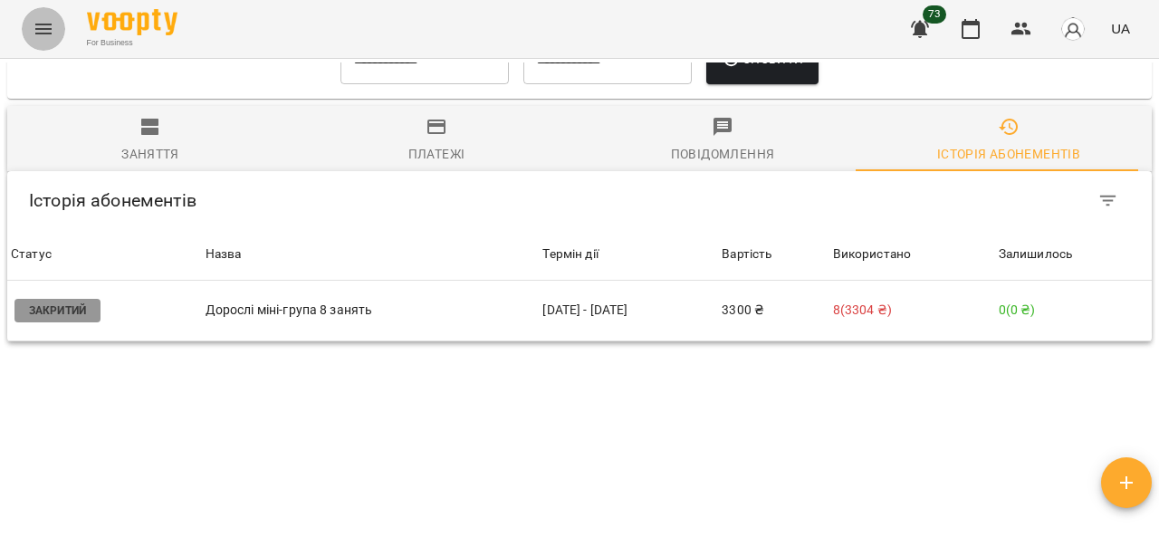
click at [41, 28] on icon "Menu" at bounding box center [43, 29] width 16 height 11
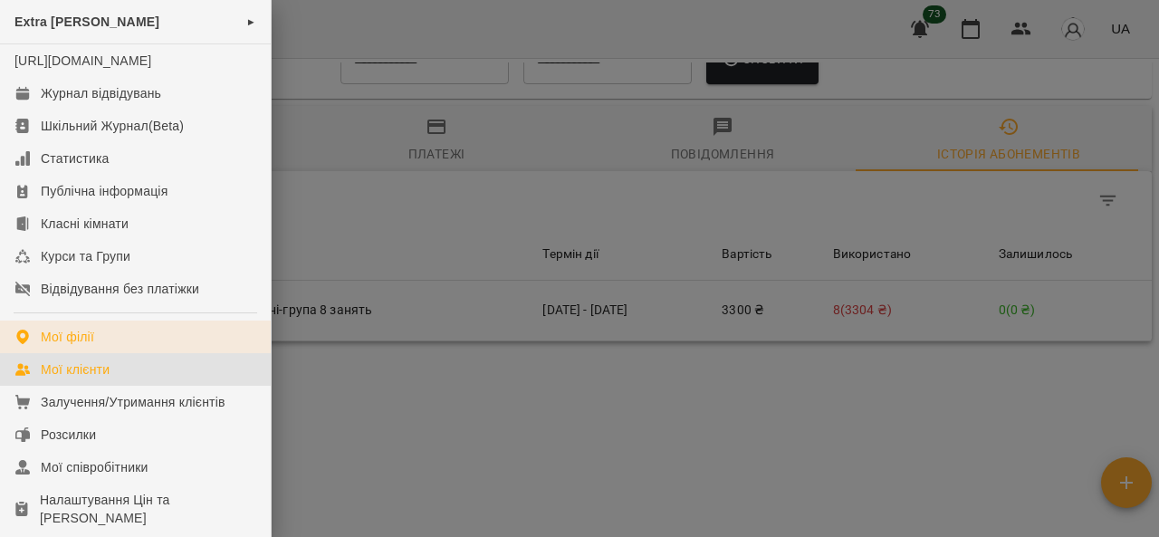
click at [103, 378] on div "Мої клієнти" at bounding box center [75, 369] width 69 height 18
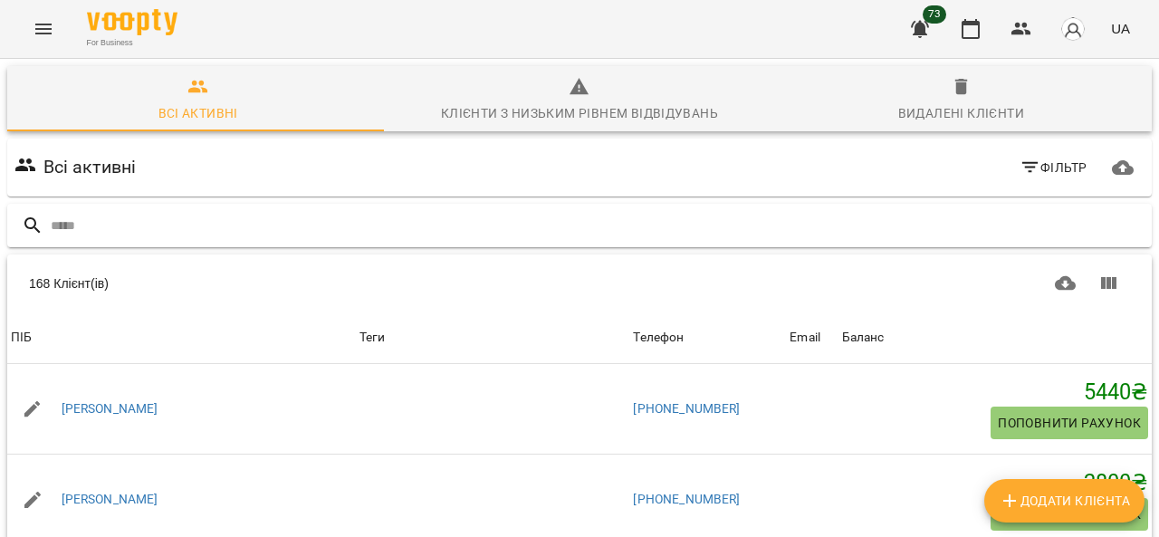
click at [333, 222] on input "text" at bounding box center [597, 226] width 1093 height 30
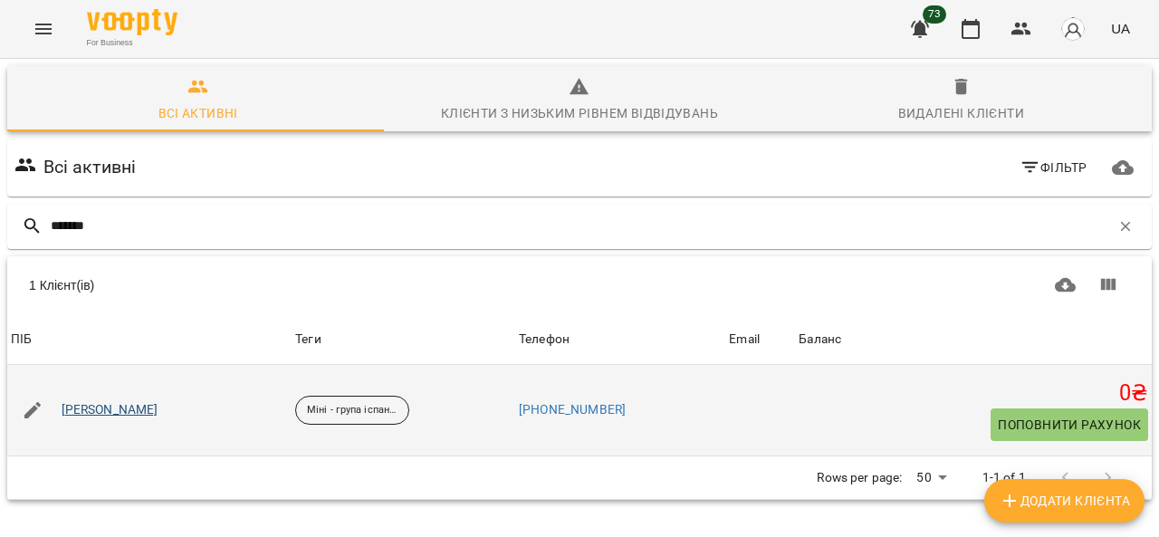
type input "*******"
click at [119, 405] on link "[PERSON_NAME]" at bounding box center [110, 410] width 97 height 18
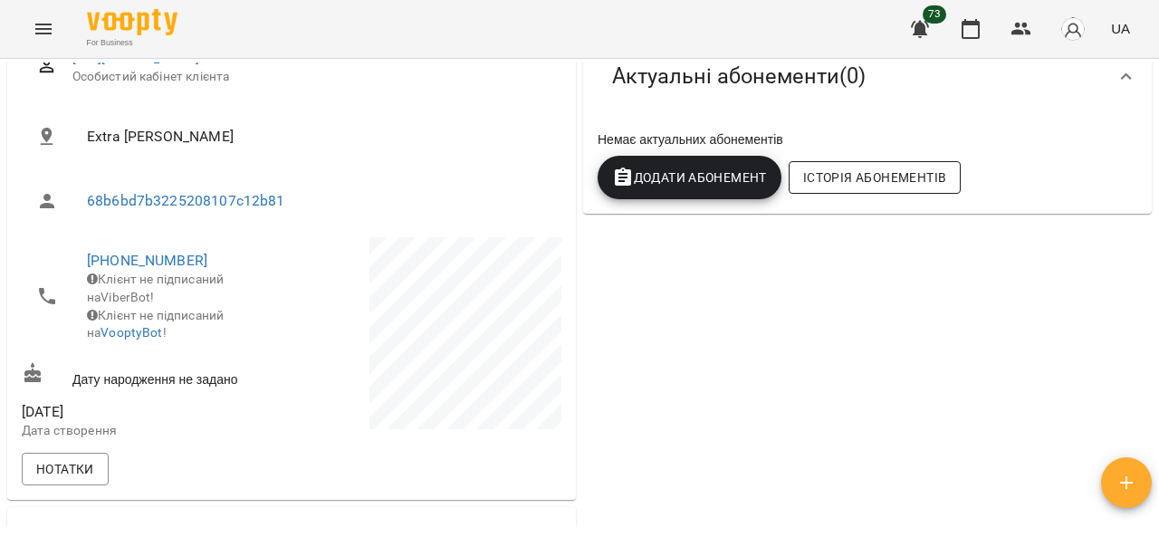
click at [864, 186] on span "Історія абонементів" at bounding box center [874, 178] width 143 height 22
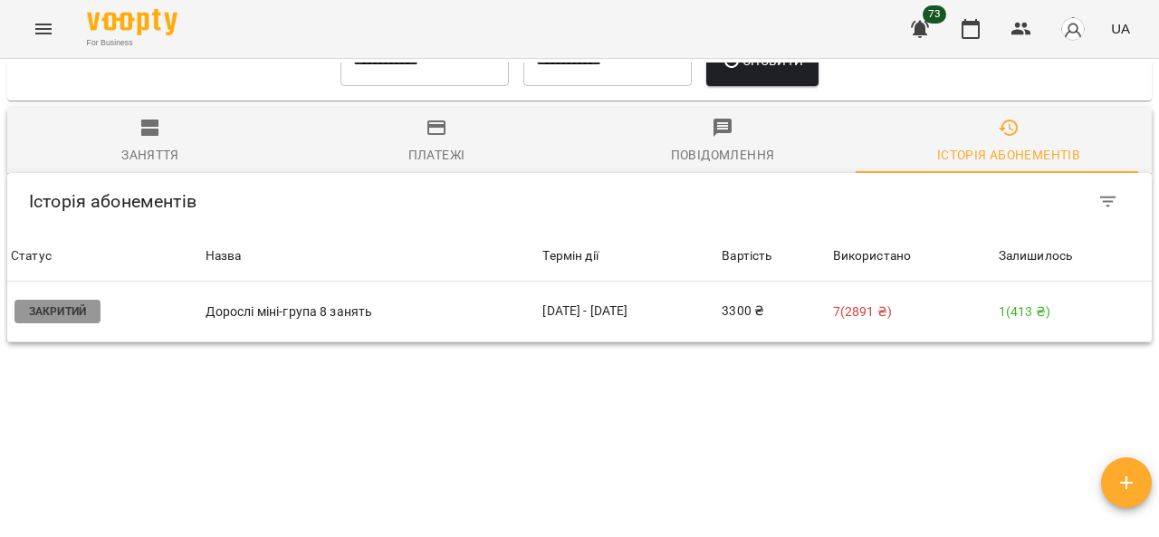
scroll to position [1360, 0]
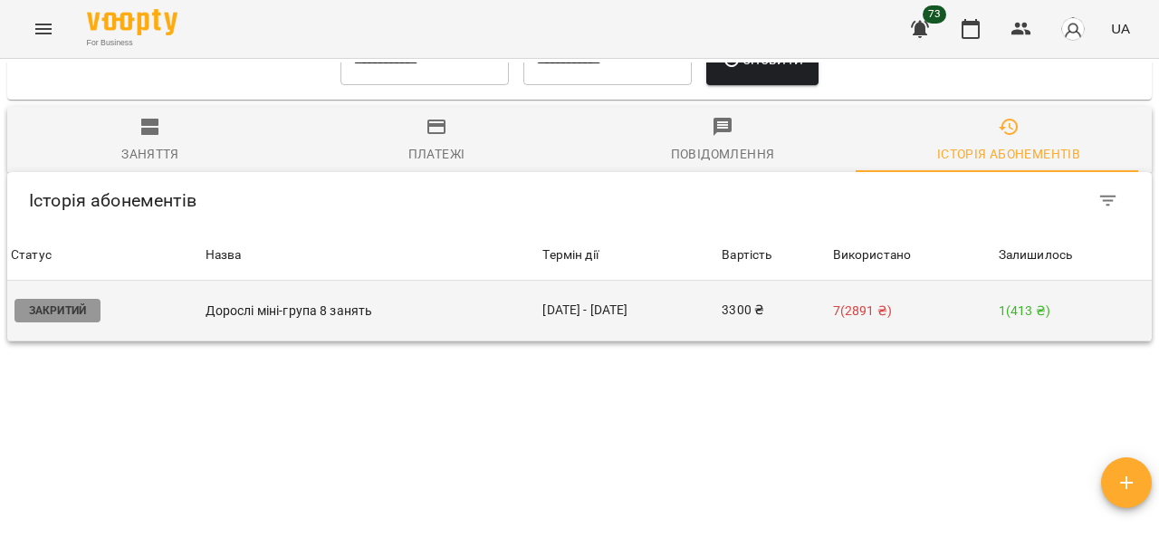
click at [1011, 301] on p "1 ( 413 ₴ )" at bounding box center [1072, 310] width 149 height 19
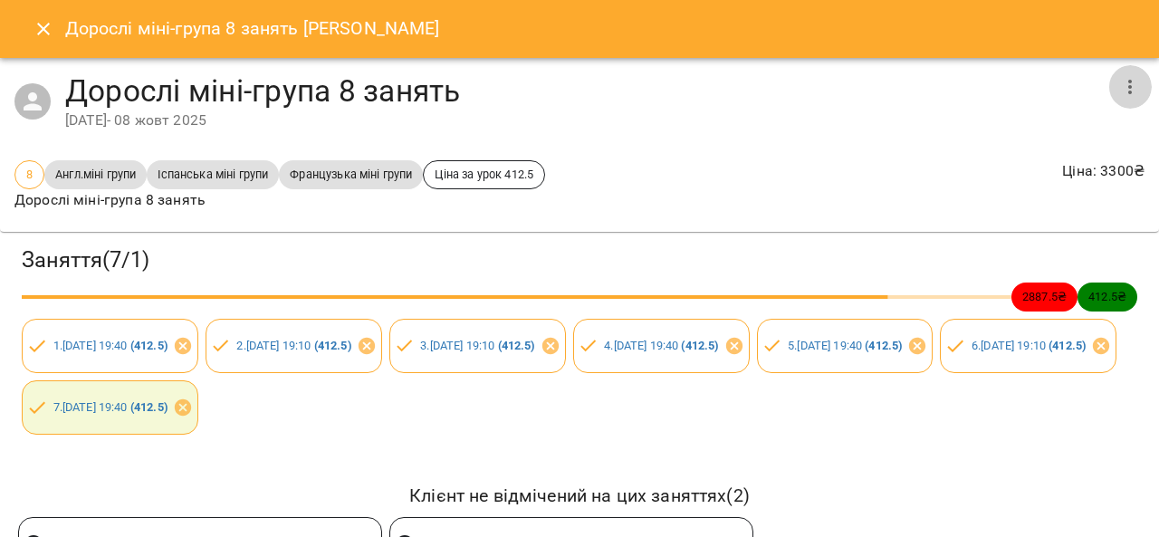
click at [1119, 84] on icon "button" at bounding box center [1130, 87] width 22 height 22
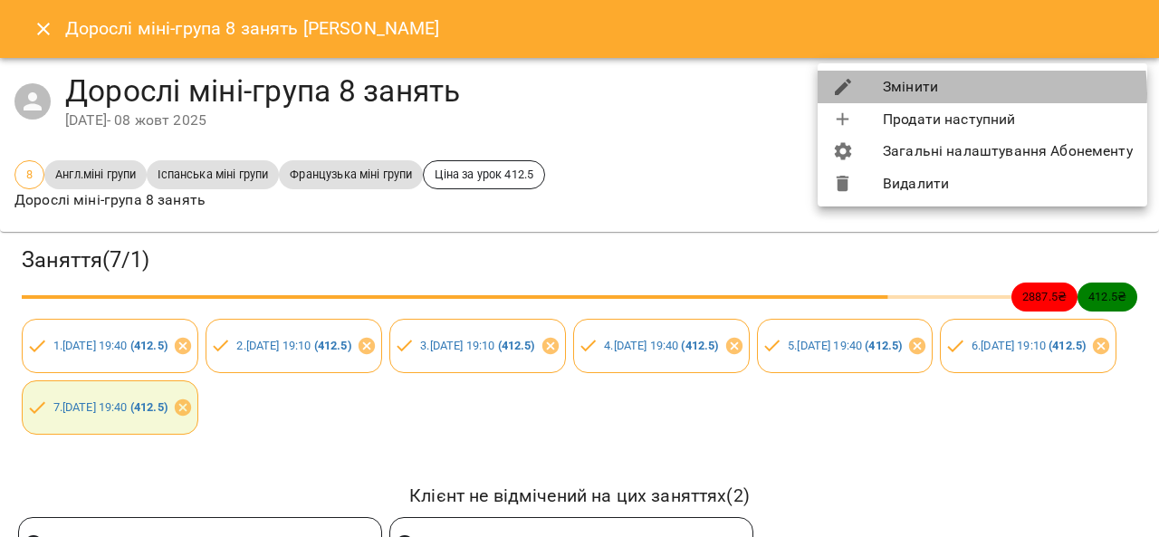
click at [963, 93] on li "Змінити" at bounding box center [981, 87] width 329 height 33
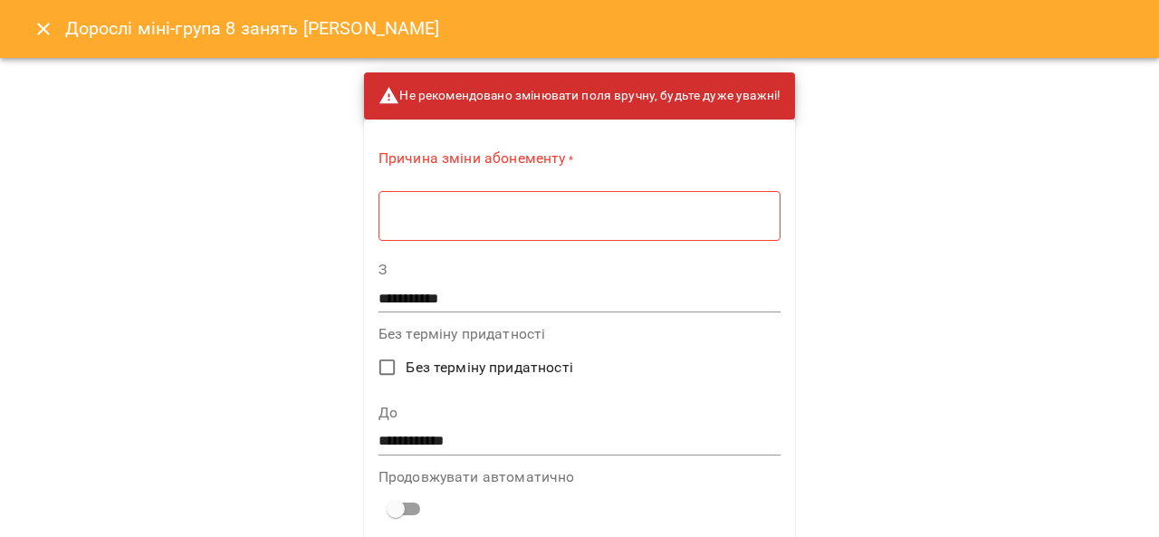
click at [627, 222] on textarea at bounding box center [579, 215] width 377 height 17
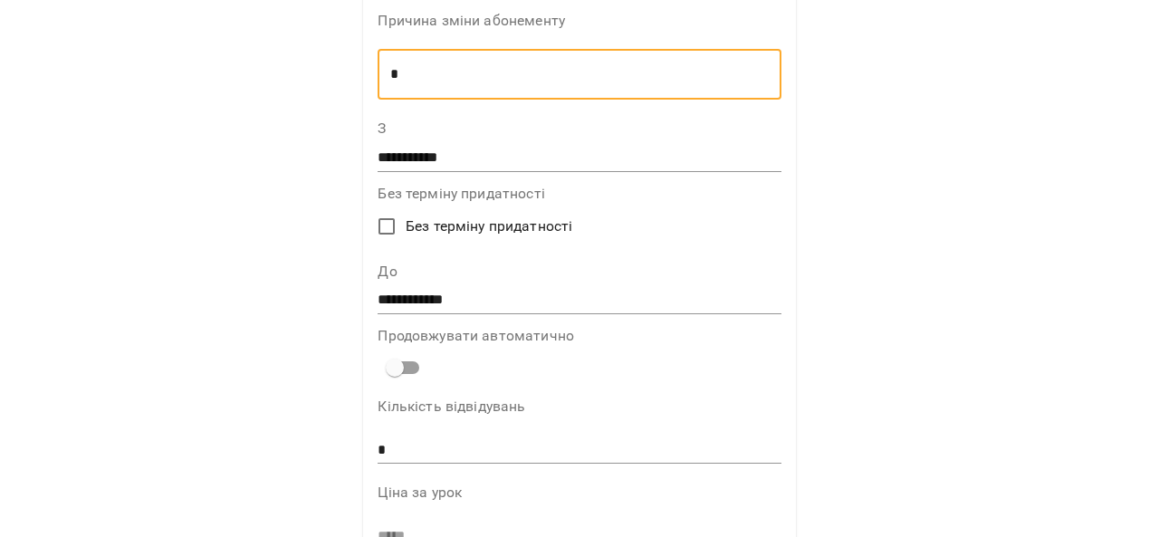
scroll to position [181, 0]
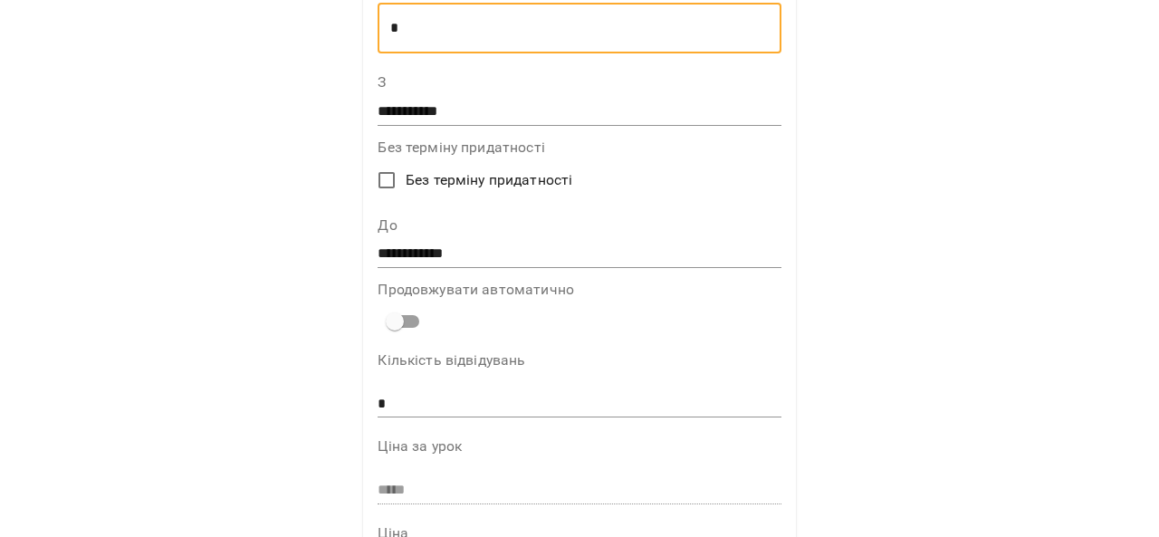
click at [420, 248] on input "**********" at bounding box center [578, 254] width 403 height 29
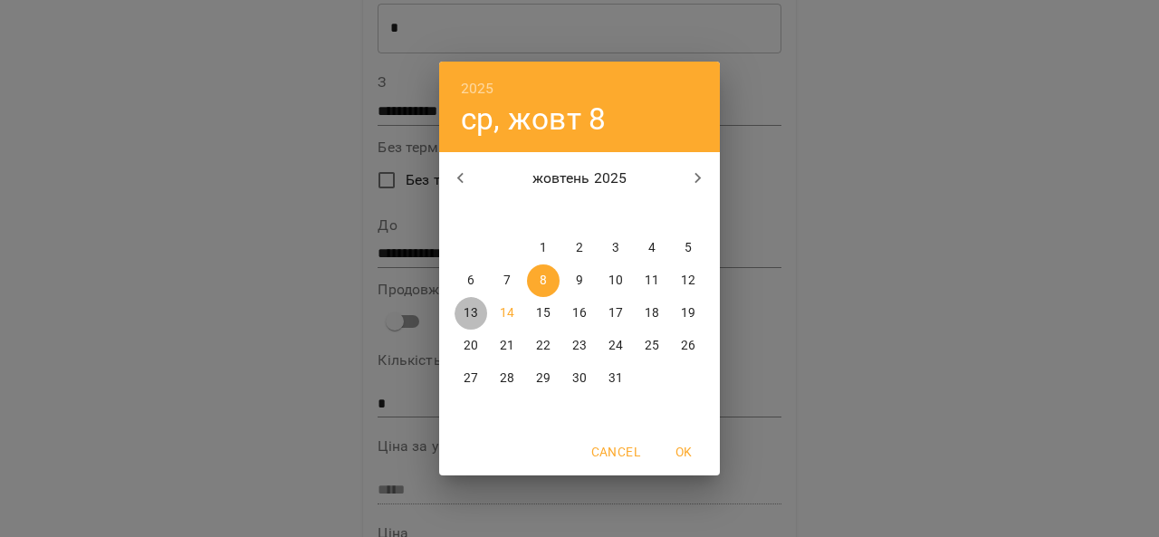
click at [467, 318] on p "13" at bounding box center [470, 313] width 14 height 18
type input "**********"
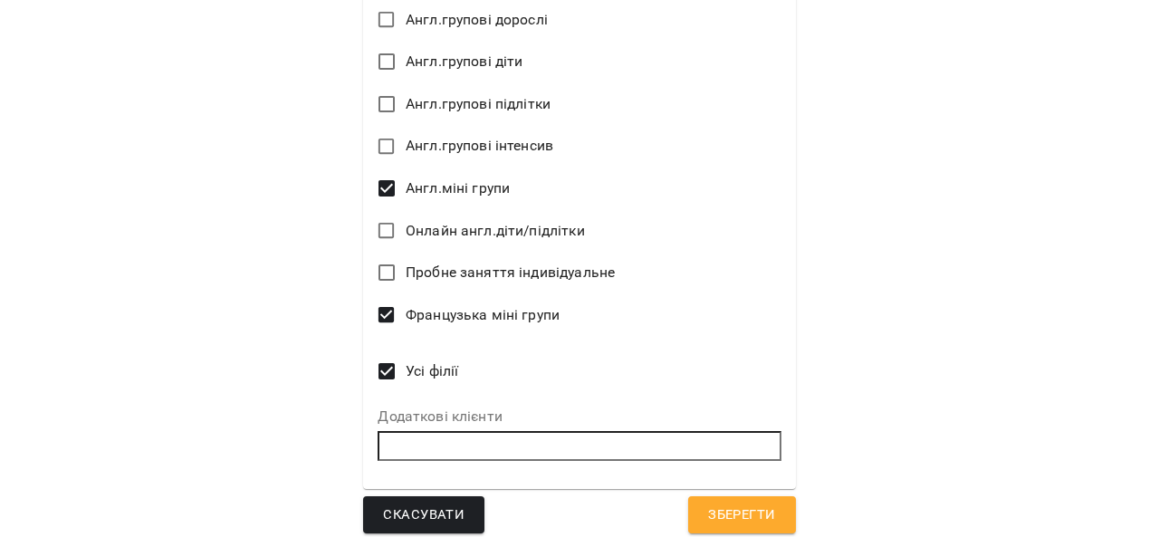
scroll to position [1120, 0]
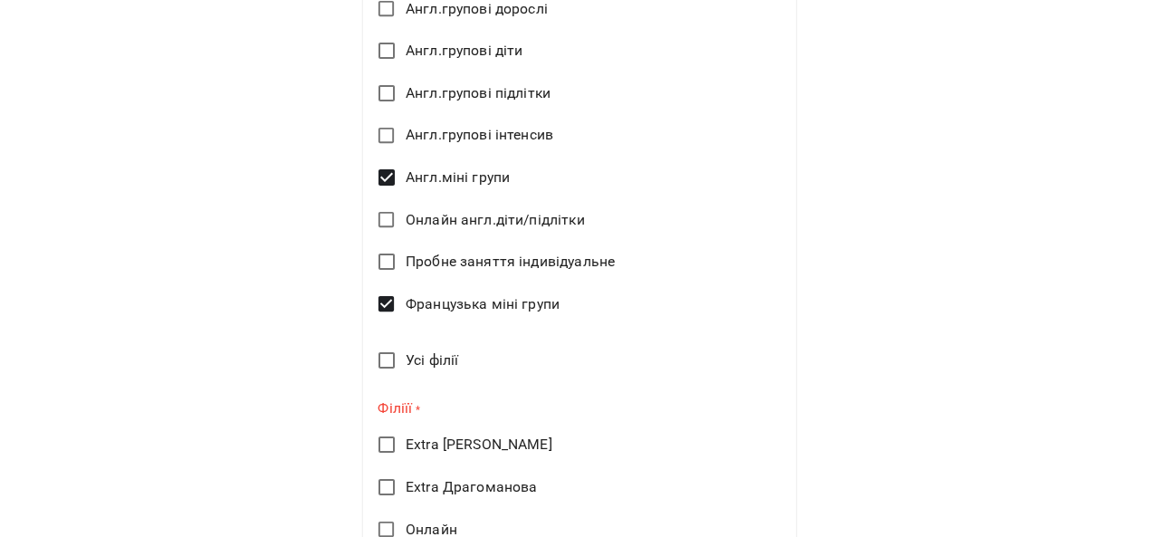
click at [425, 445] on span "Extra [PERSON_NAME]" at bounding box center [479, 445] width 147 height 22
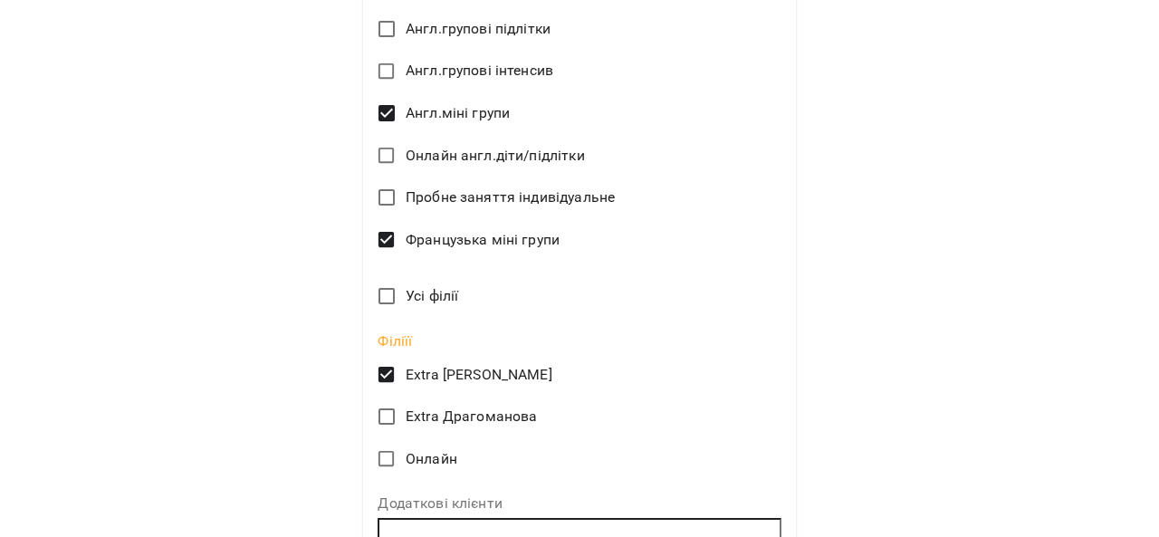
scroll to position [1282, 0]
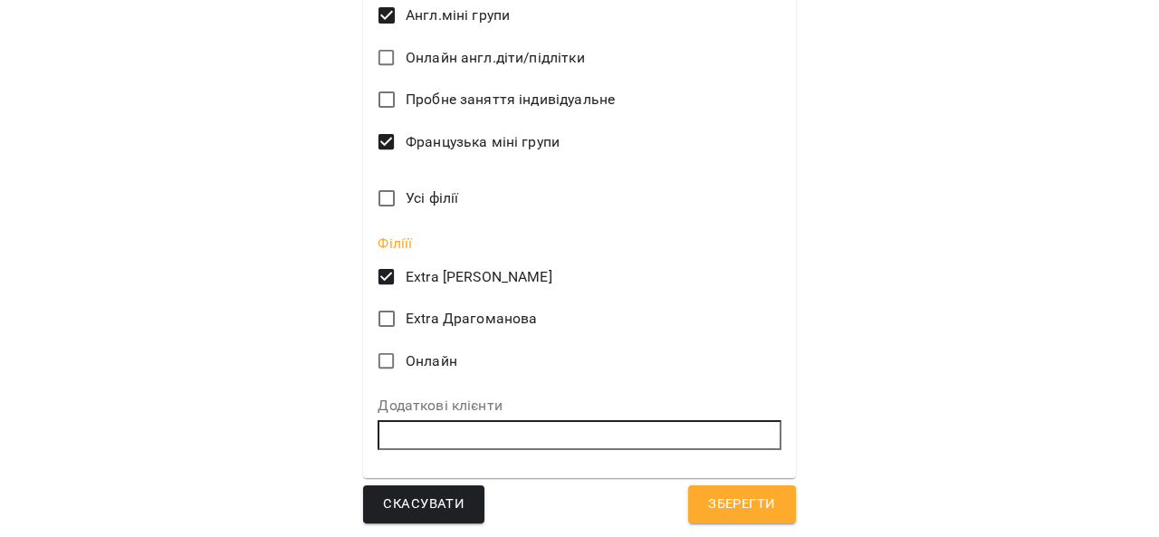
click at [708, 504] on span "Зберегти" at bounding box center [741, 504] width 67 height 24
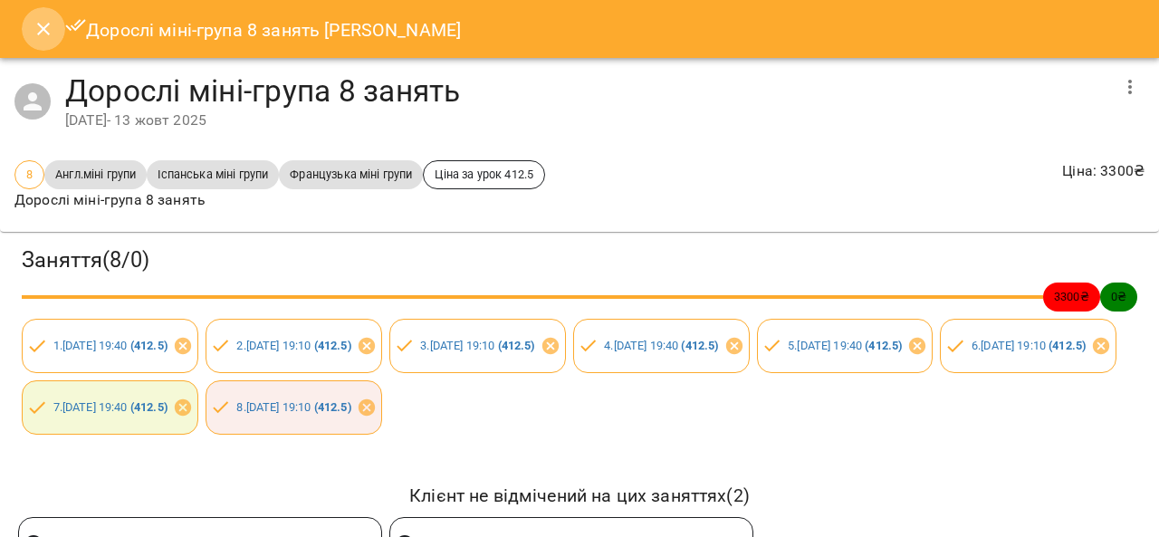
click at [47, 33] on icon "Close" at bounding box center [43, 29] width 13 height 13
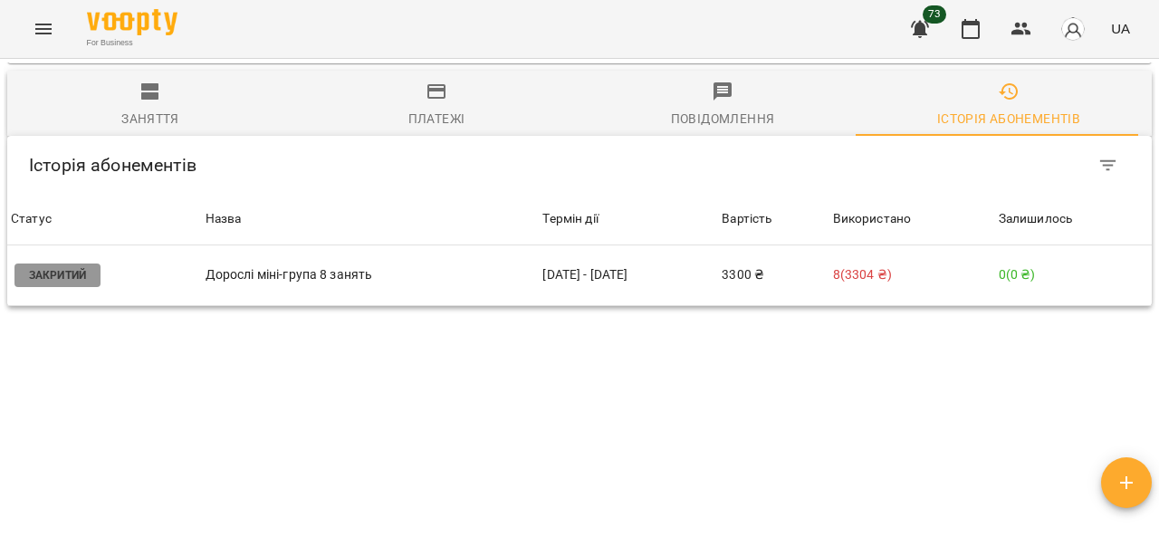
scroll to position [1249, 0]
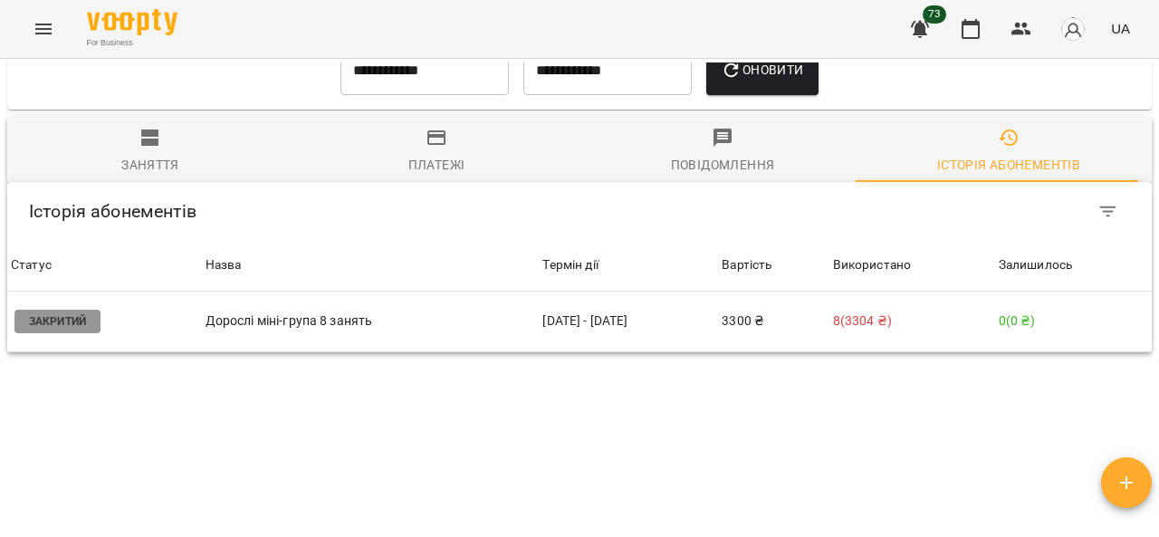
click at [831, 441] on div "Мої клієнти / [PERSON_NAME] [PERSON_NAME] - група іспанська А1 Лебідь [PERSON_N…" at bounding box center [579, 294] width 1151 height 464
click at [43, 28] on icon "Menu" at bounding box center [44, 29] width 22 height 22
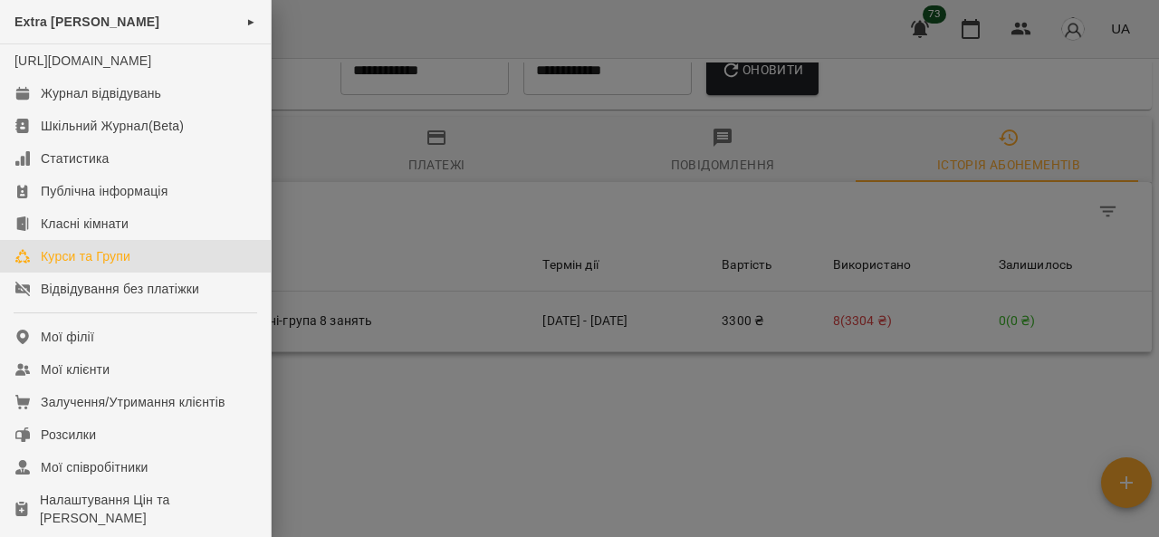
click at [69, 265] on div "Курси та Групи" at bounding box center [86, 256] width 90 height 18
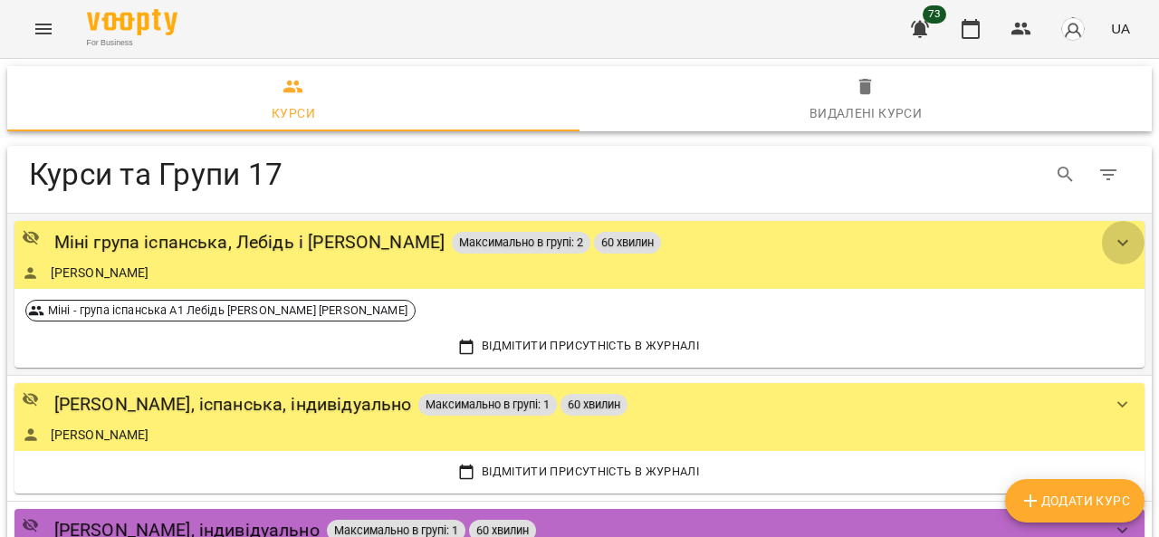
click at [1113, 243] on icon "show more" at bounding box center [1123, 243] width 22 height 22
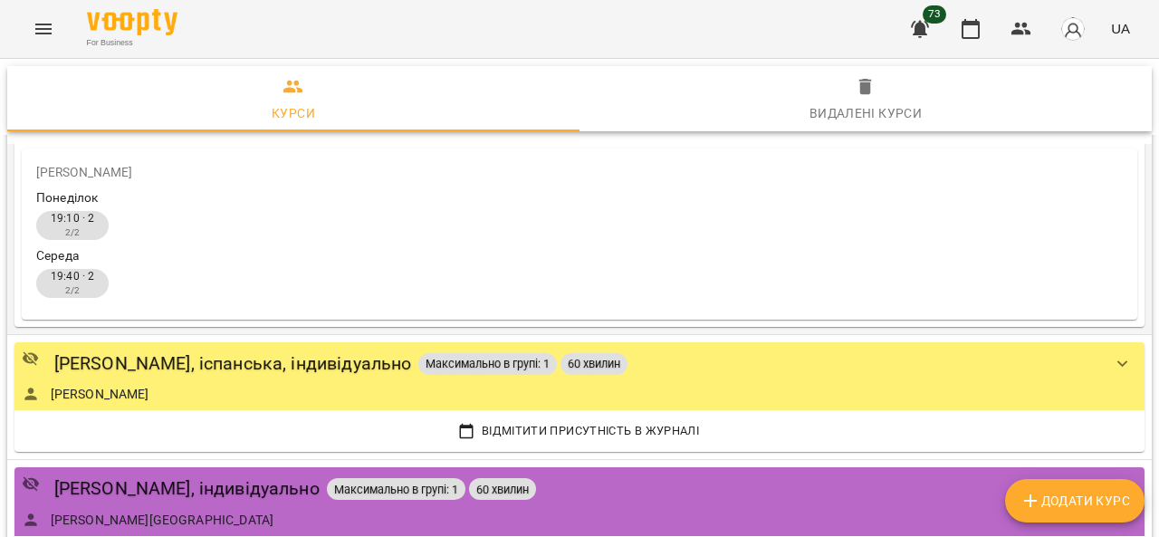
scroll to position [91, 0]
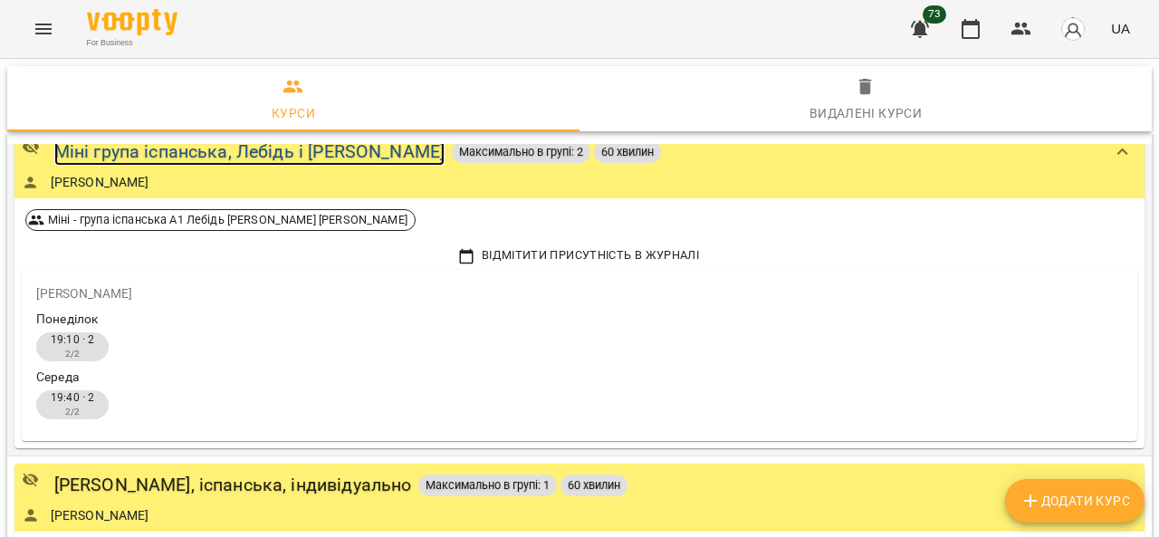
click at [205, 151] on div "Міні група іспанська, Лебідь і [PERSON_NAME]" at bounding box center [249, 152] width 390 height 28
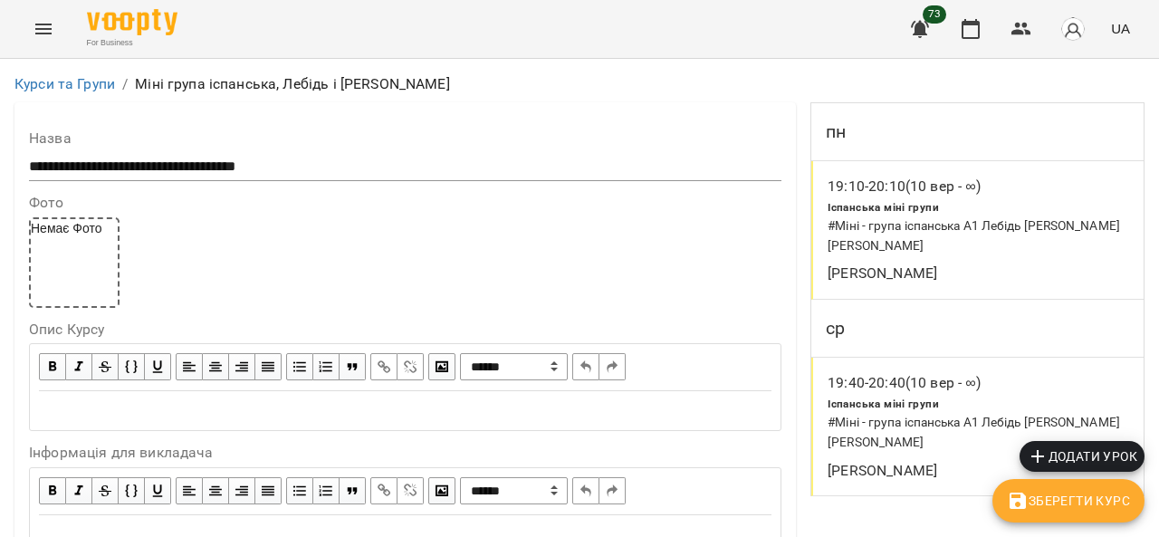
scroll to position [1681, 0]
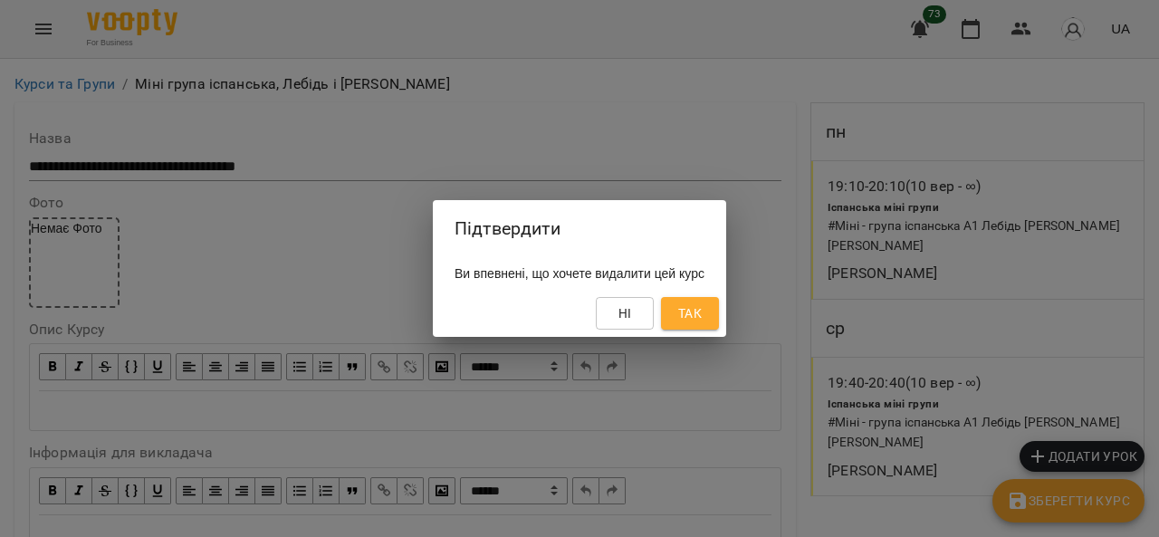
click at [702, 320] on span "Так" at bounding box center [690, 313] width 24 height 22
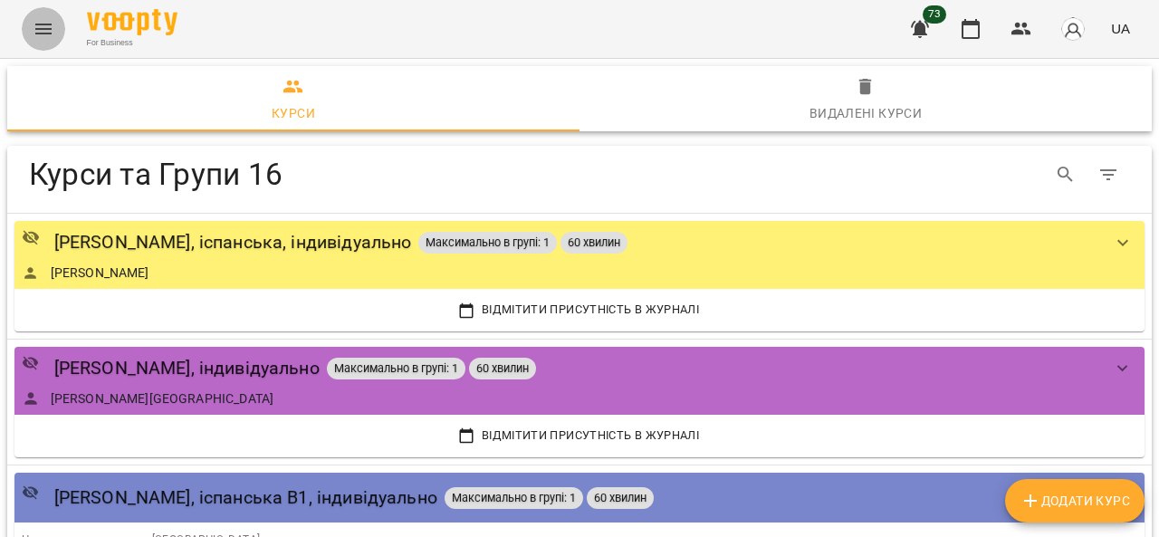
click at [43, 29] on icon "Menu" at bounding box center [43, 29] width 16 height 11
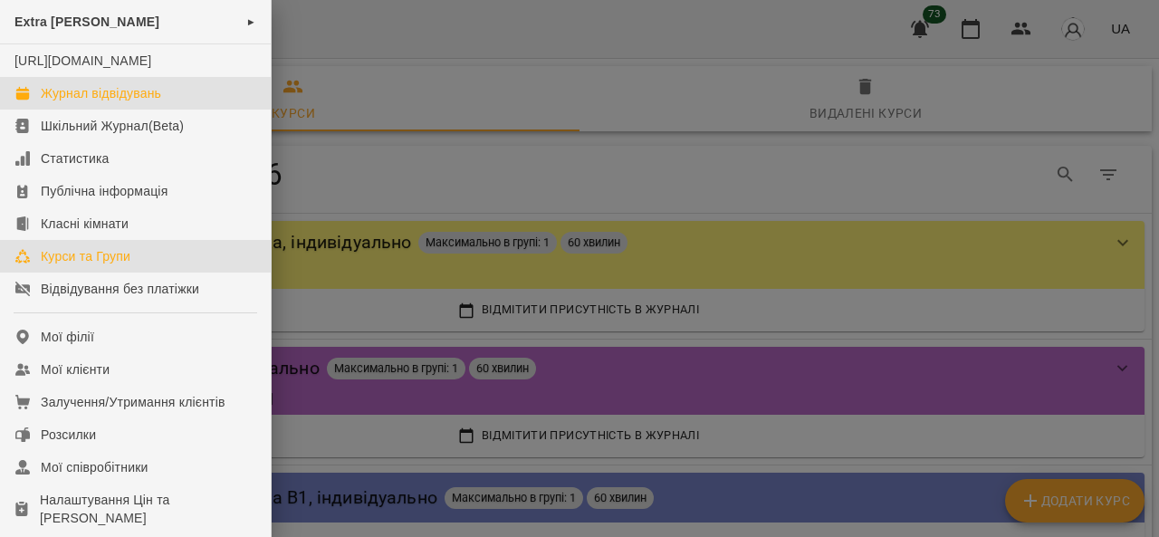
click at [71, 102] on div "Журнал відвідувань" at bounding box center [101, 93] width 120 height 18
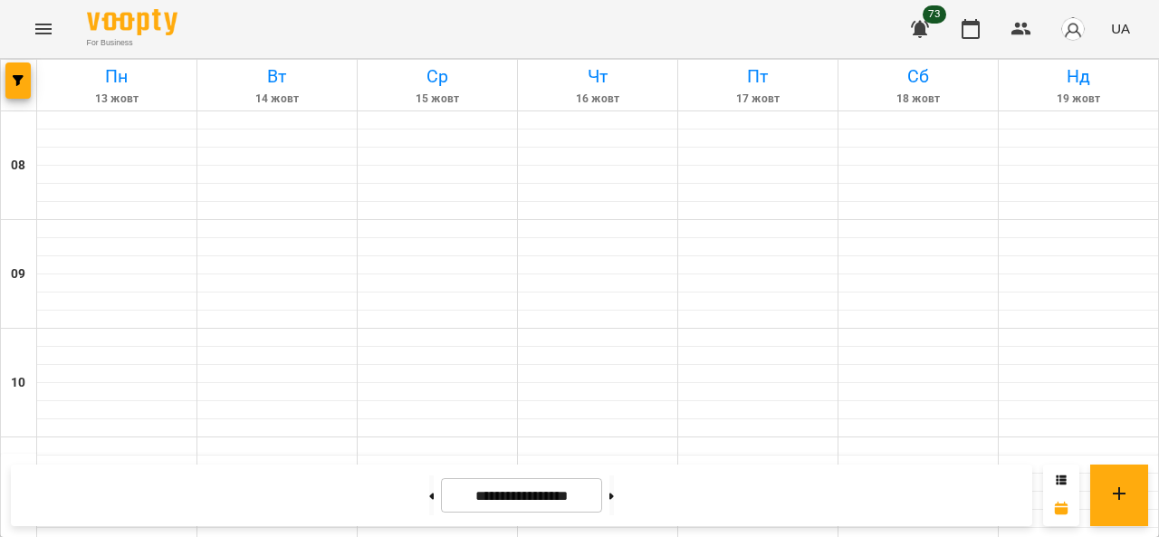
scroll to position [1084, 0]
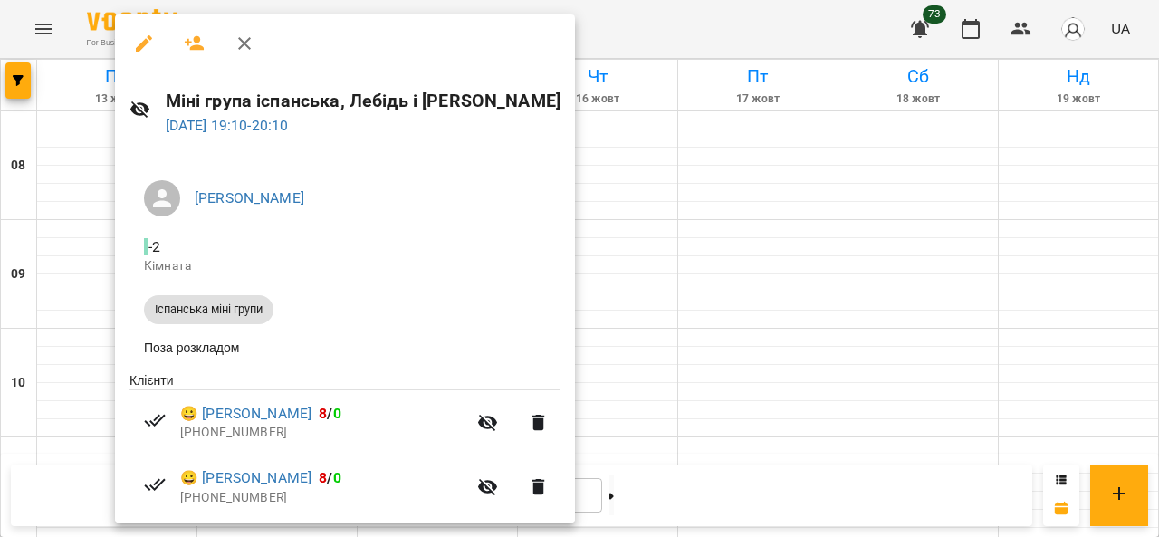
click at [666, 377] on div at bounding box center [579, 268] width 1159 height 537
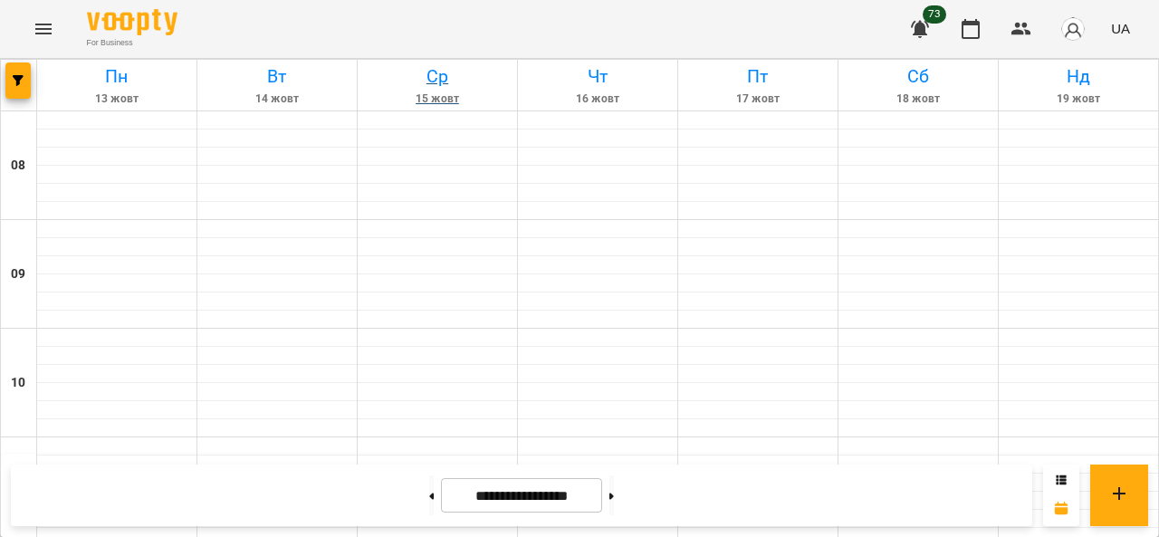
scroll to position [0, 0]
click at [48, 28] on icon "Menu" at bounding box center [43, 29] width 16 height 11
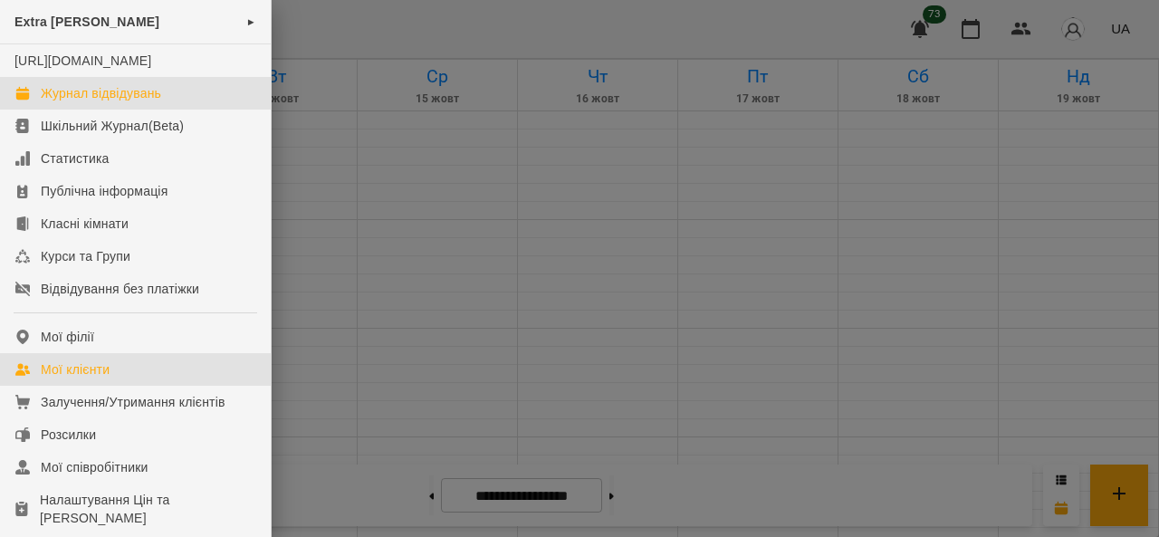
click at [107, 378] on div "Мої клієнти" at bounding box center [75, 369] width 69 height 18
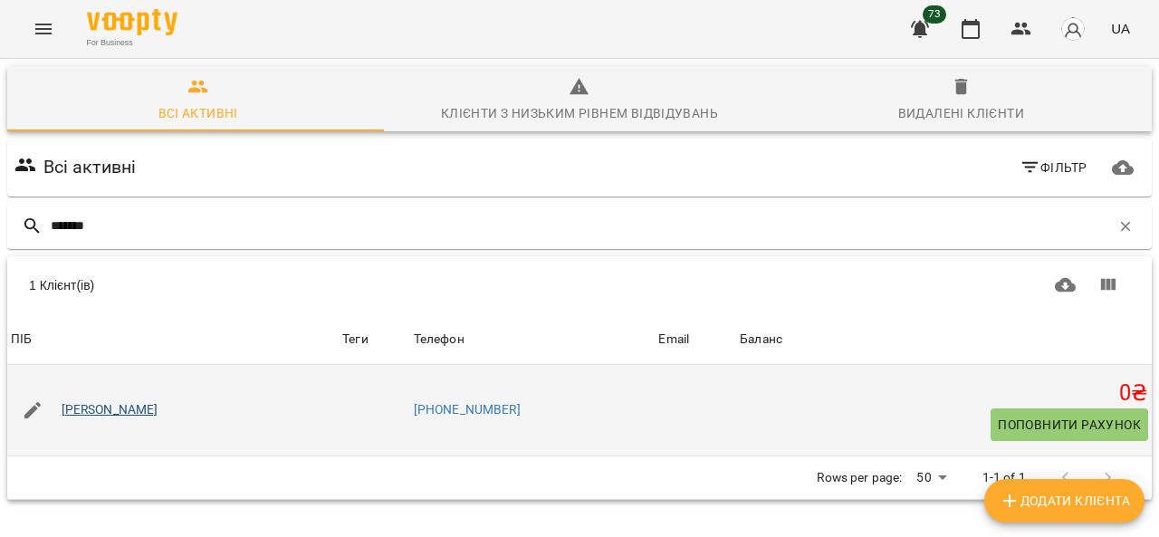
type input "*******"
click at [133, 417] on link "[PERSON_NAME]" at bounding box center [110, 410] width 97 height 18
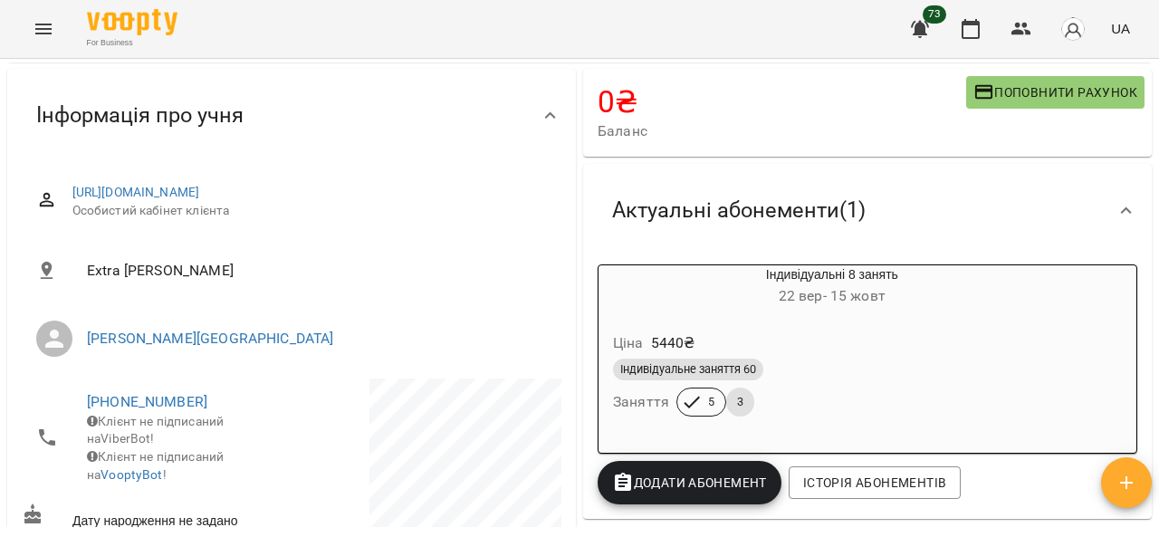
scroll to position [181, 0]
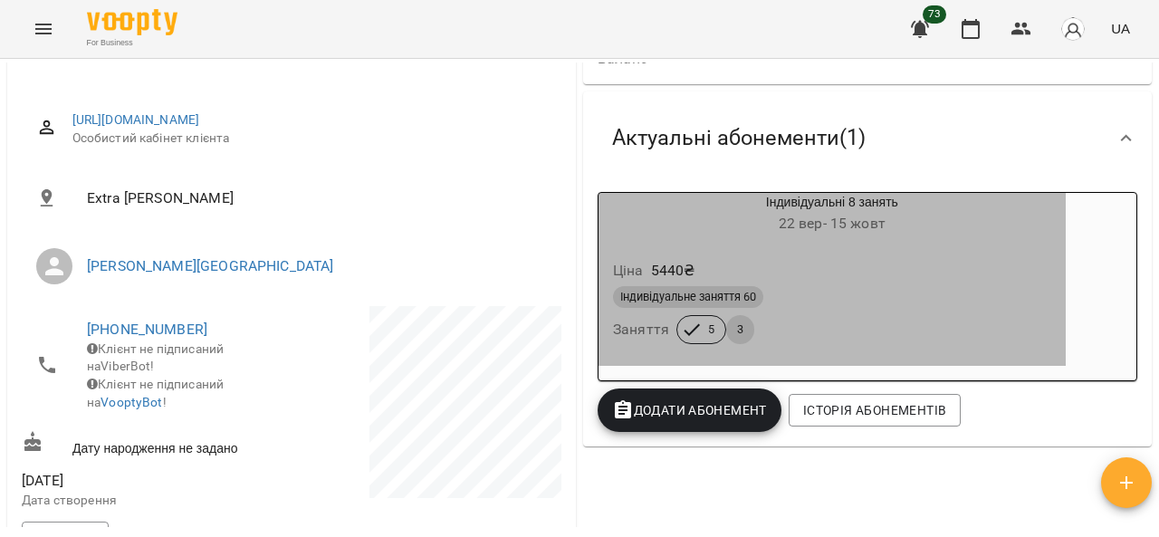
click at [846, 231] on span "[DATE] - [DATE]" at bounding box center [831, 223] width 107 height 17
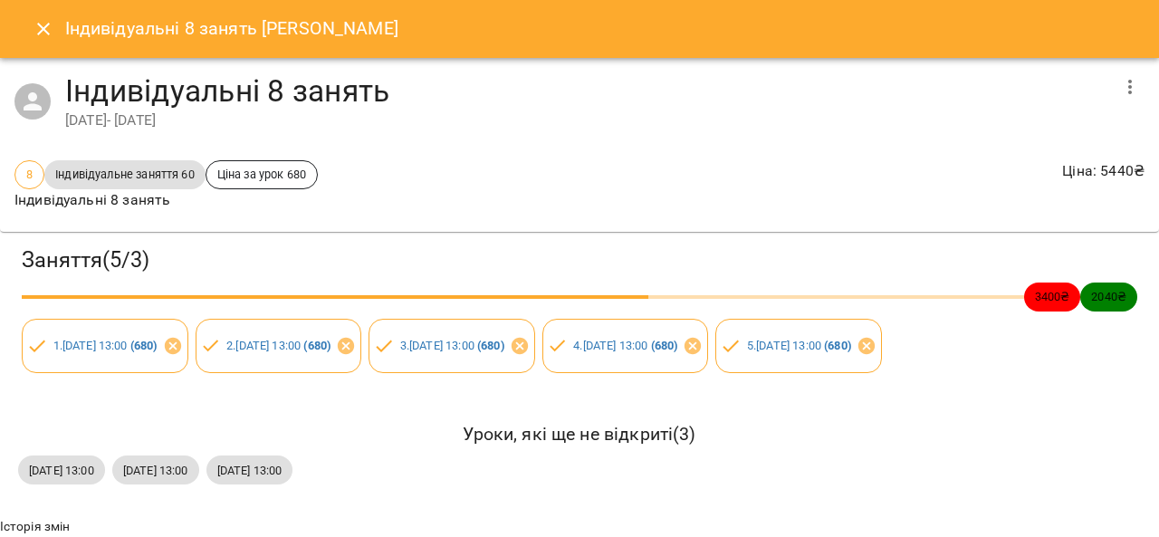
click at [1119, 91] on icon "button" at bounding box center [1130, 87] width 22 height 22
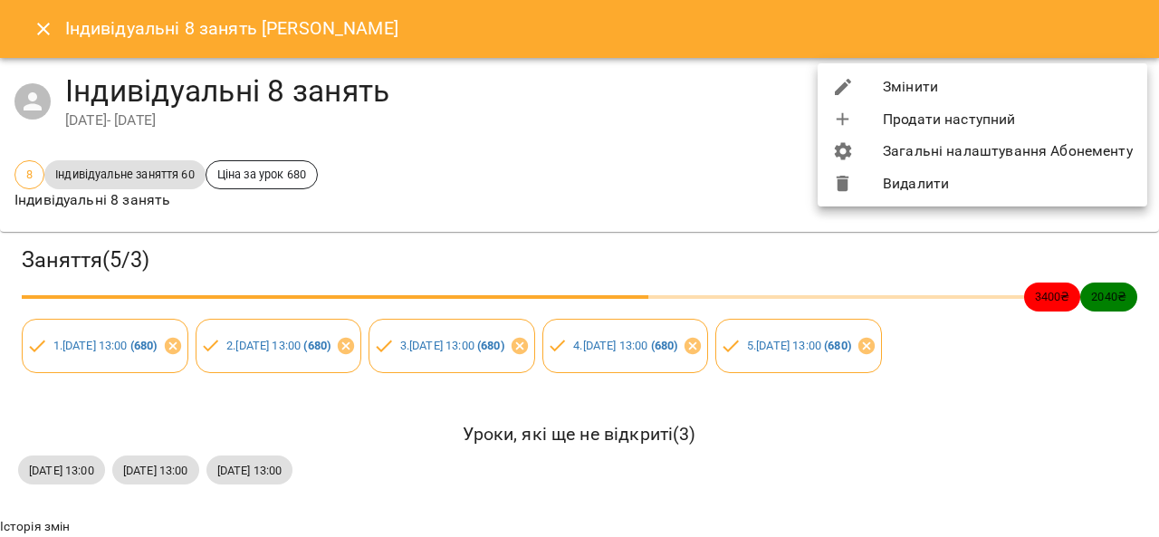
click at [914, 94] on li "Змінити" at bounding box center [981, 87] width 329 height 33
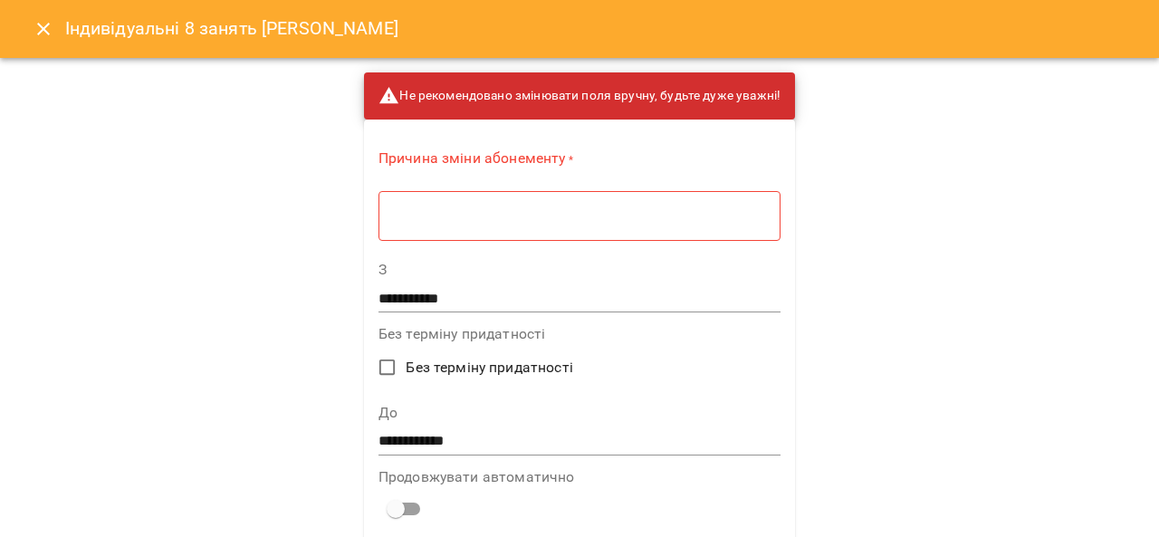
click at [432, 435] on input "**********" at bounding box center [579, 440] width 402 height 29
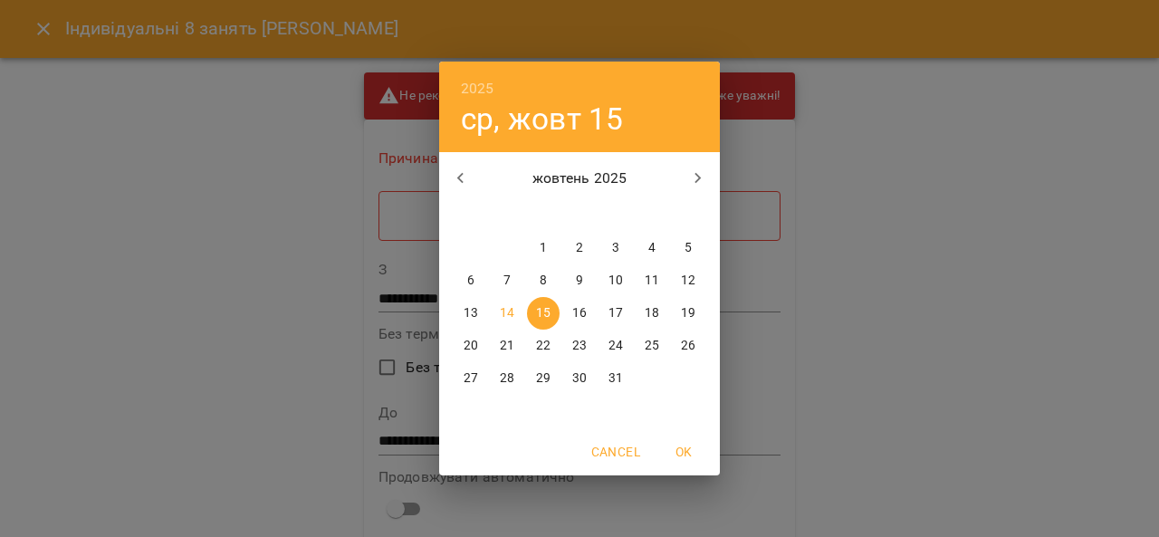
click at [549, 378] on p "29" at bounding box center [543, 378] width 14 height 18
type input "**********"
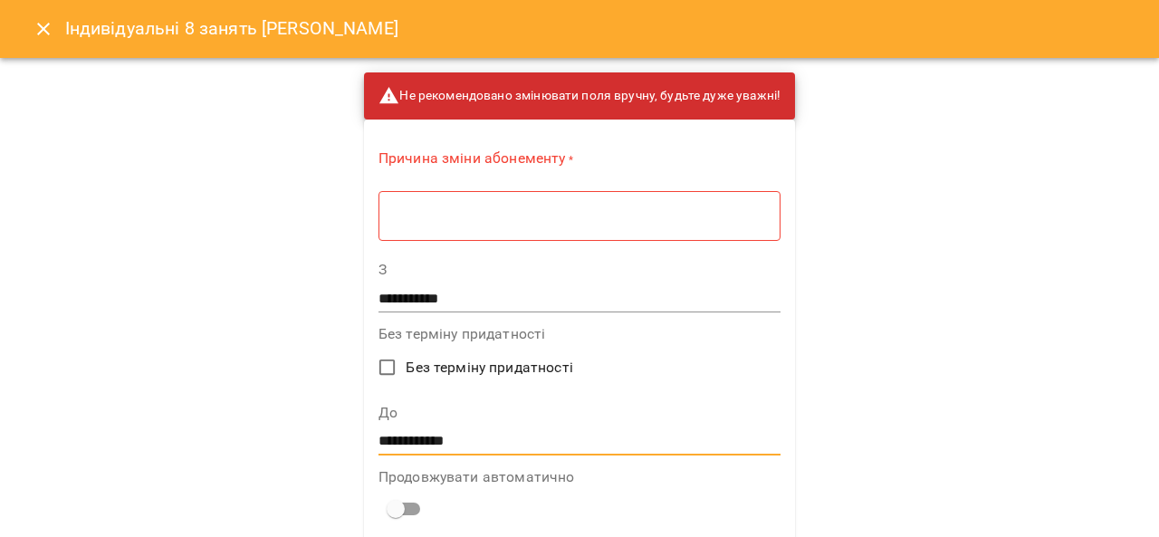
click at [446, 230] on div "* ​" at bounding box center [579, 215] width 402 height 51
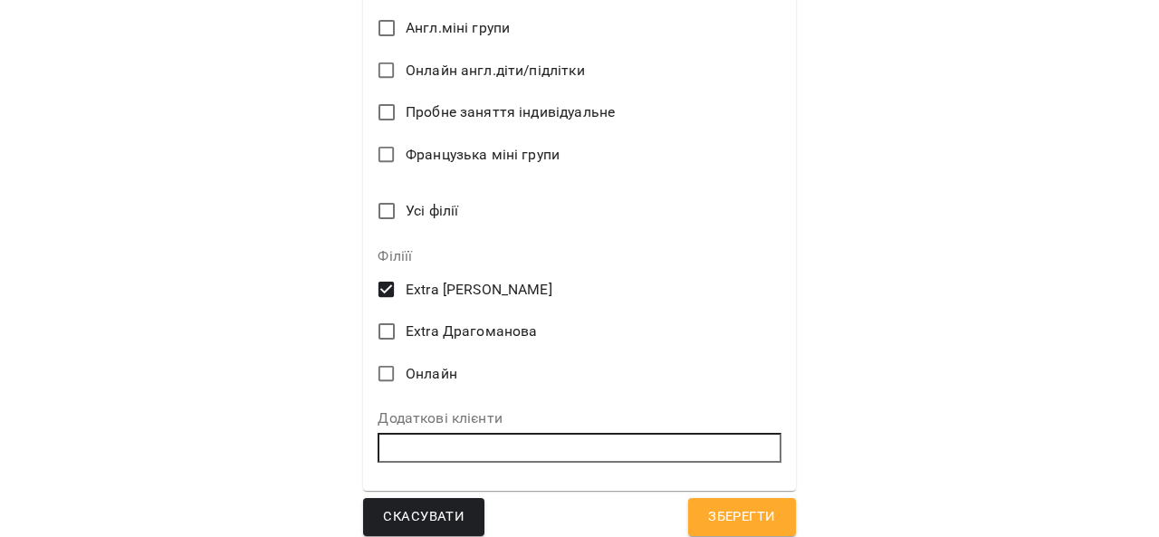
scroll to position [1282, 0]
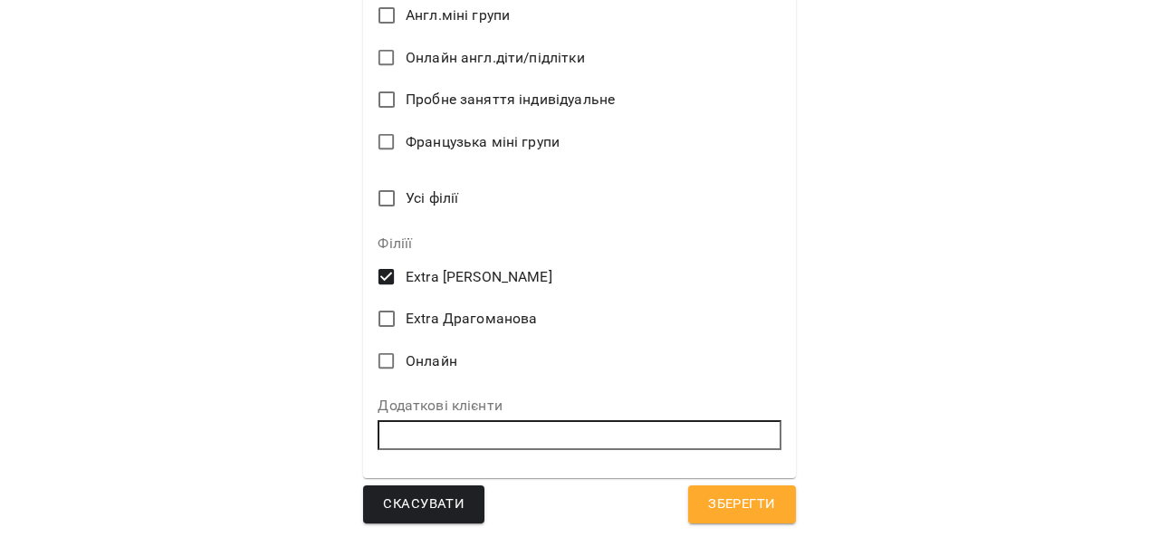
click at [748, 502] on span "Зберегти" at bounding box center [741, 504] width 67 height 24
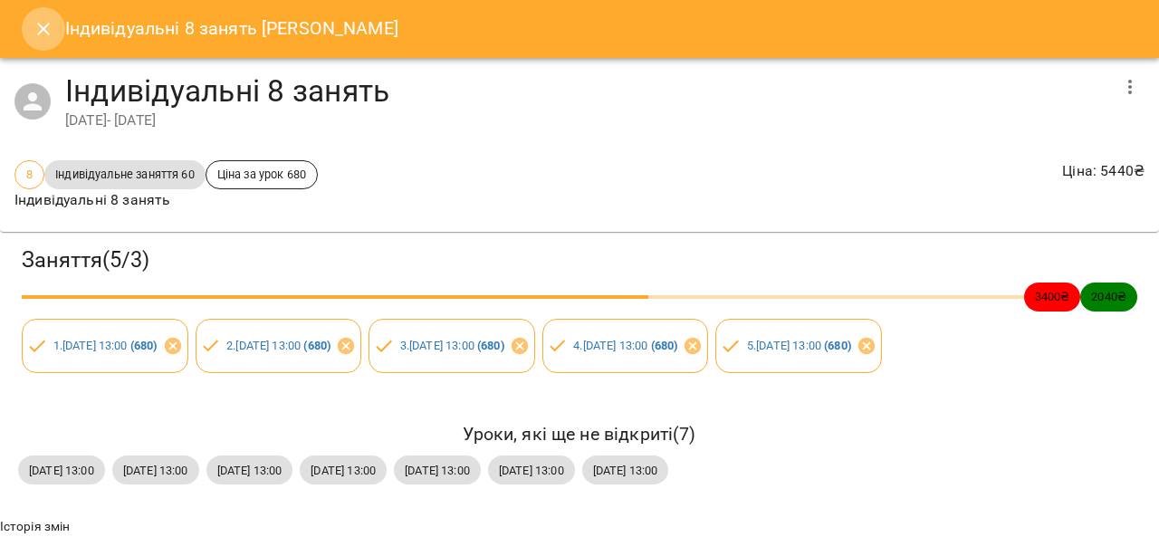
click at [47, 23] on icon "Close" at bounding box center [44, 29] width 22 height 22
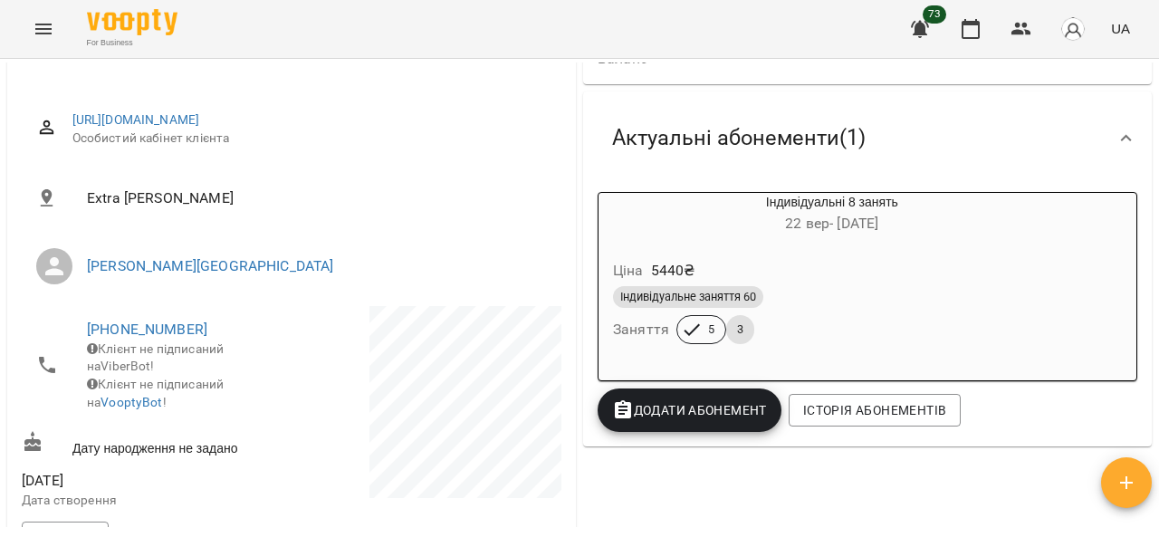
scroll to position [0, 0]
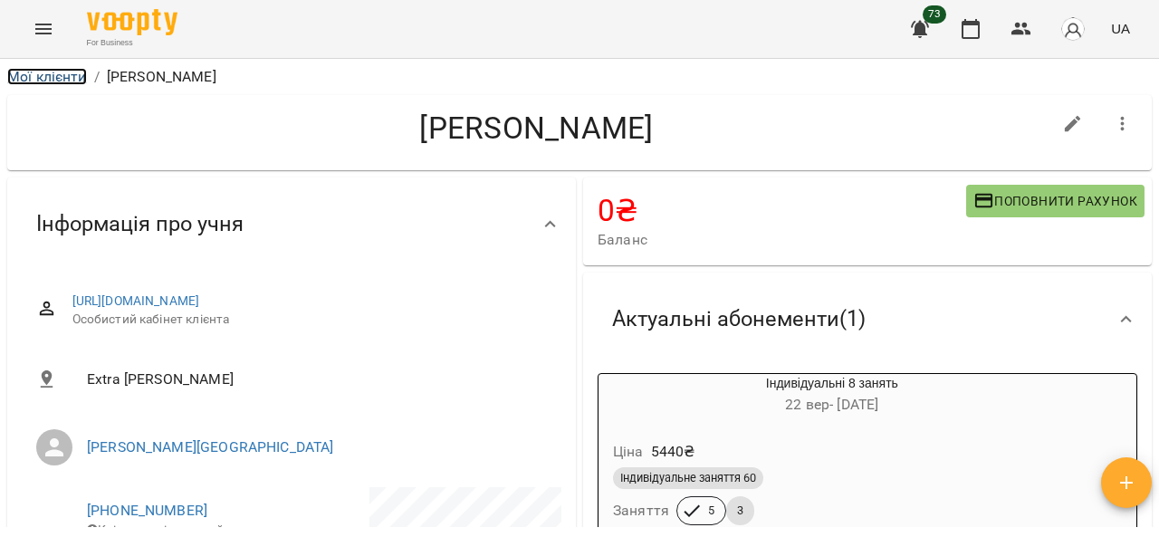
click at [50, 74] on link "Мої клієнти" at bounding box center [47, 76] width 80 height 17
